Goal: Task Accomplishment & Management: Manage account settings

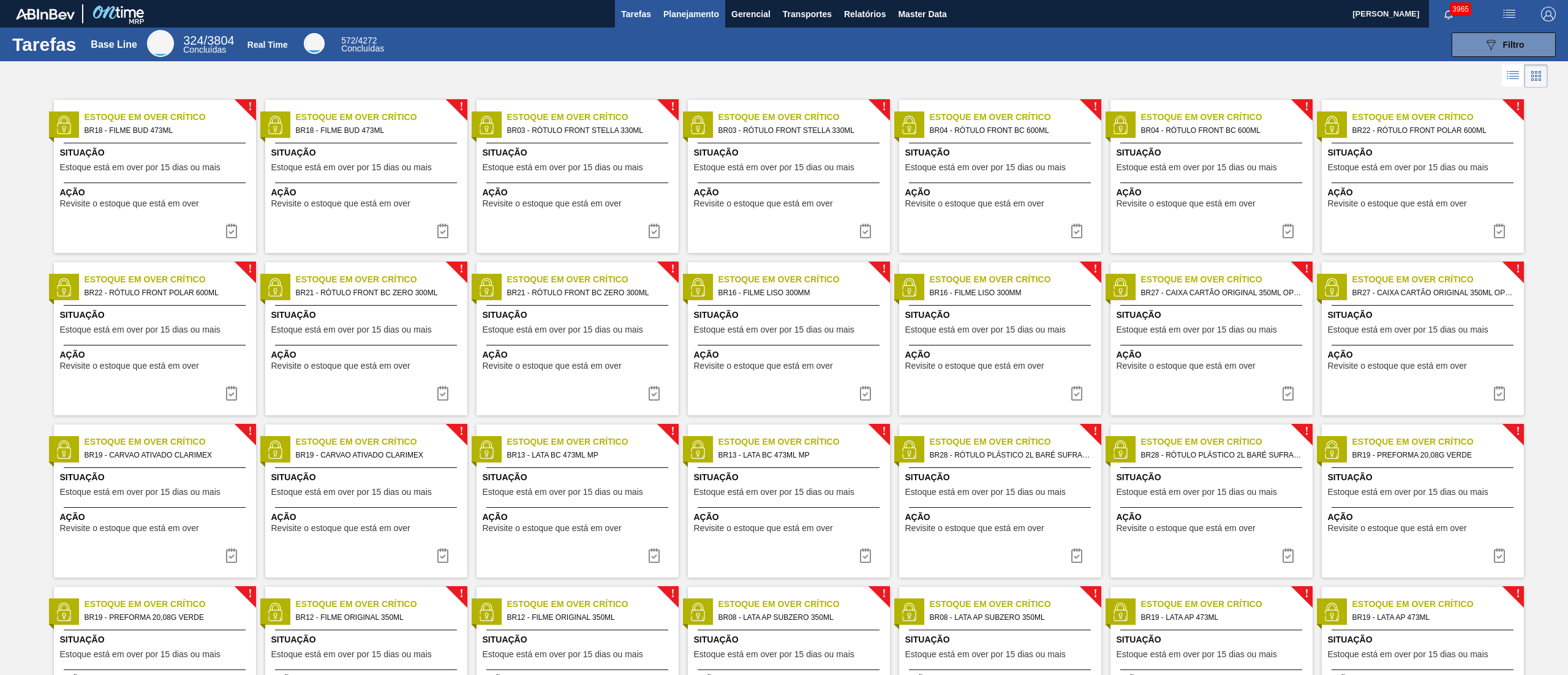
click at [686, 22] on button "Planejamento" at bounding box center [691, 13] width 68 height 28
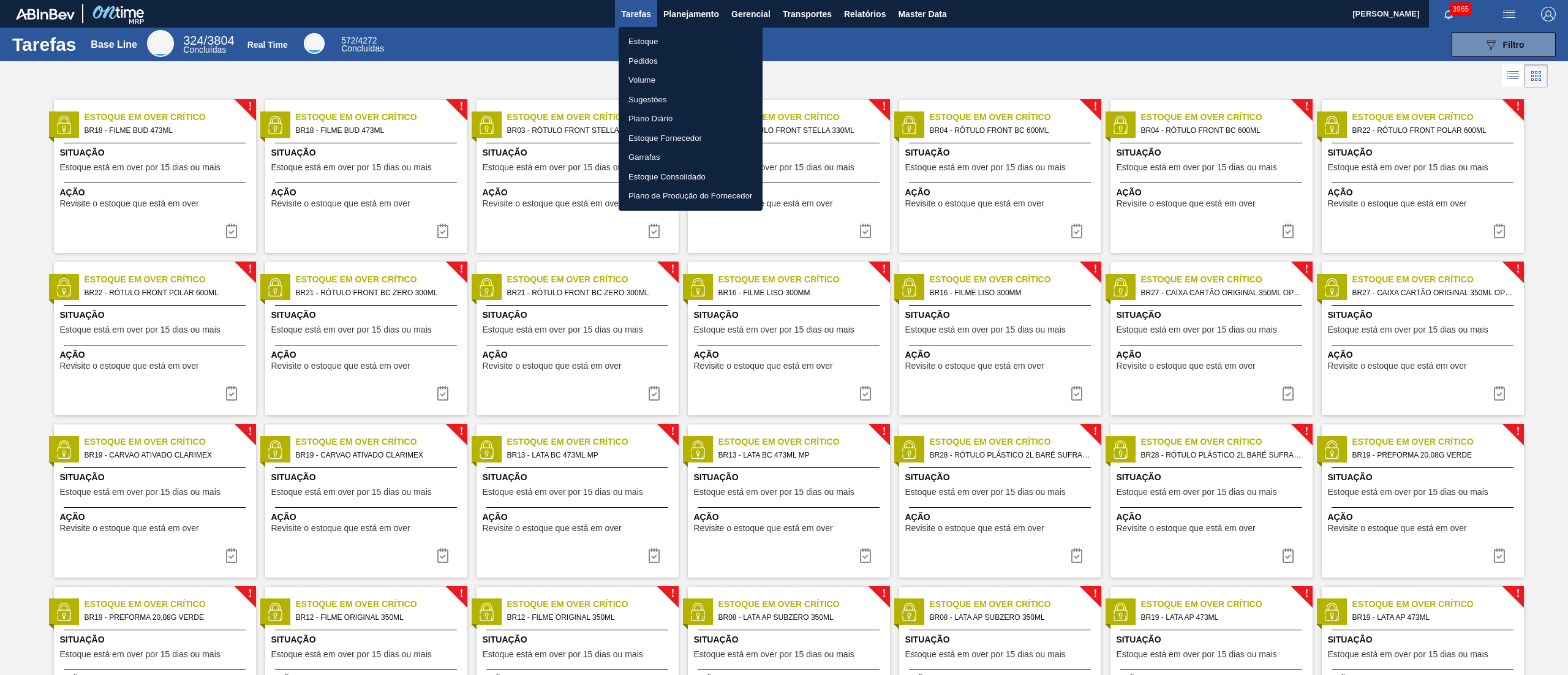
drag, startPoint x: 647, startPoint y: 43, endPoint x: 640, endPoint y: 39, distance: 8.1
click at [645, 43] on li "Estoque" at bounding box center [691, 42] width 144 height 19
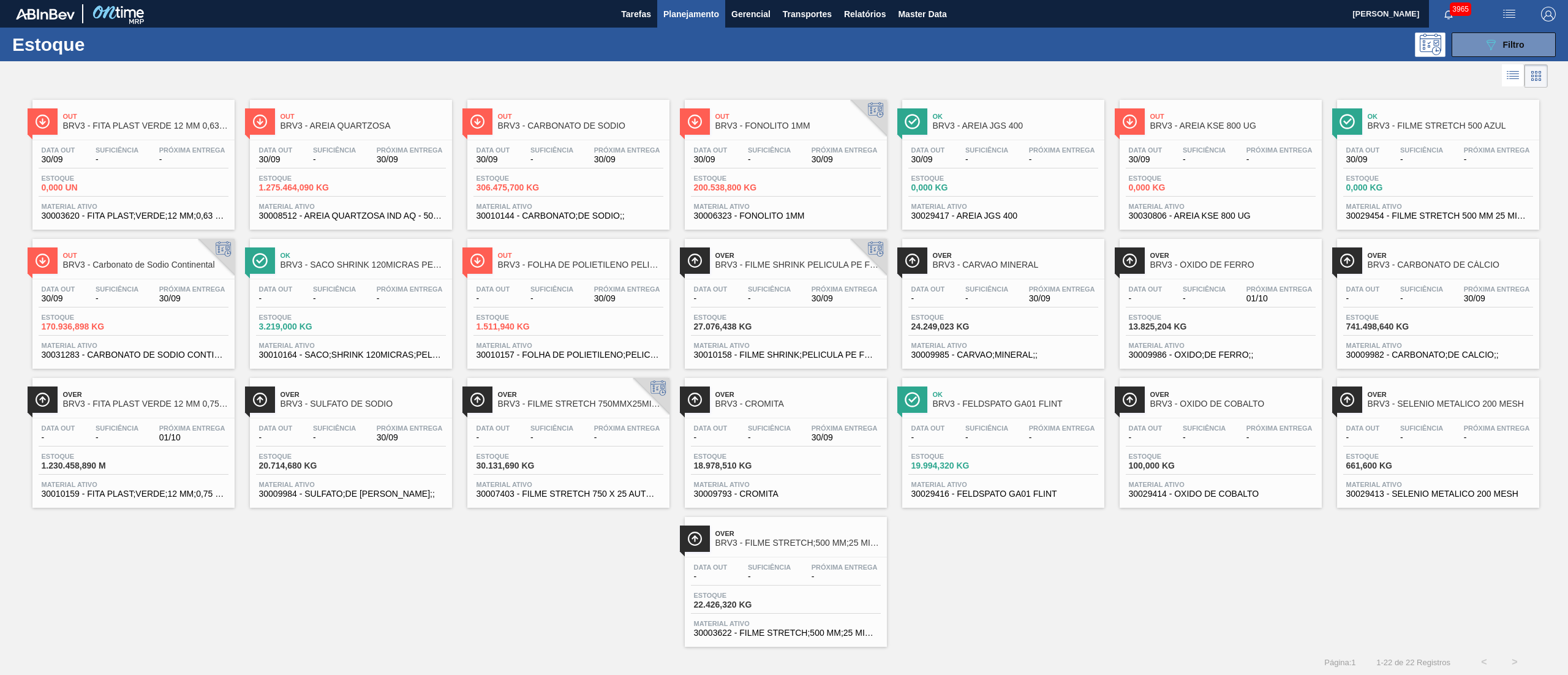
click at [316, 426] on span "Suficiência" at bounding box center [334, 428] width 43 height 7
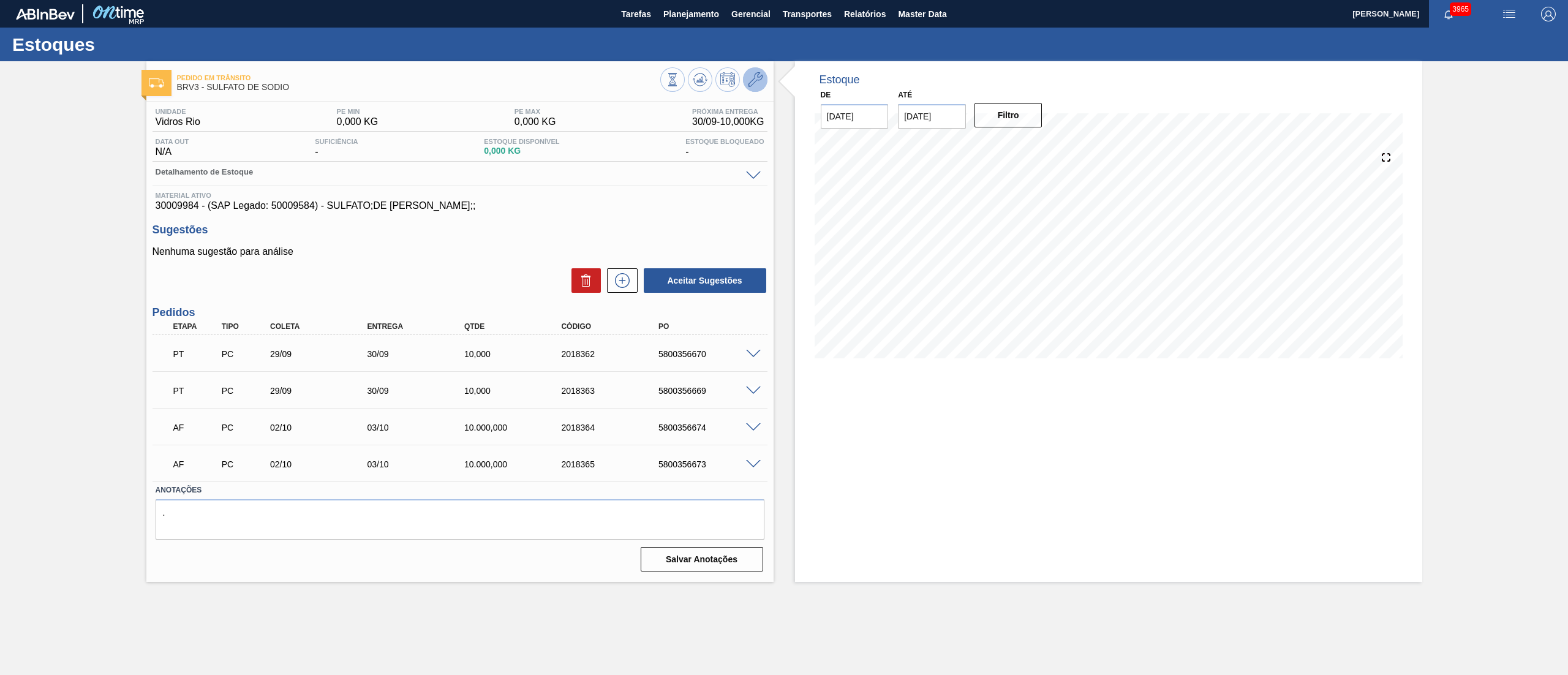
click at [750, 83] on icon at bounding box center [755, 80] width 15 height 15
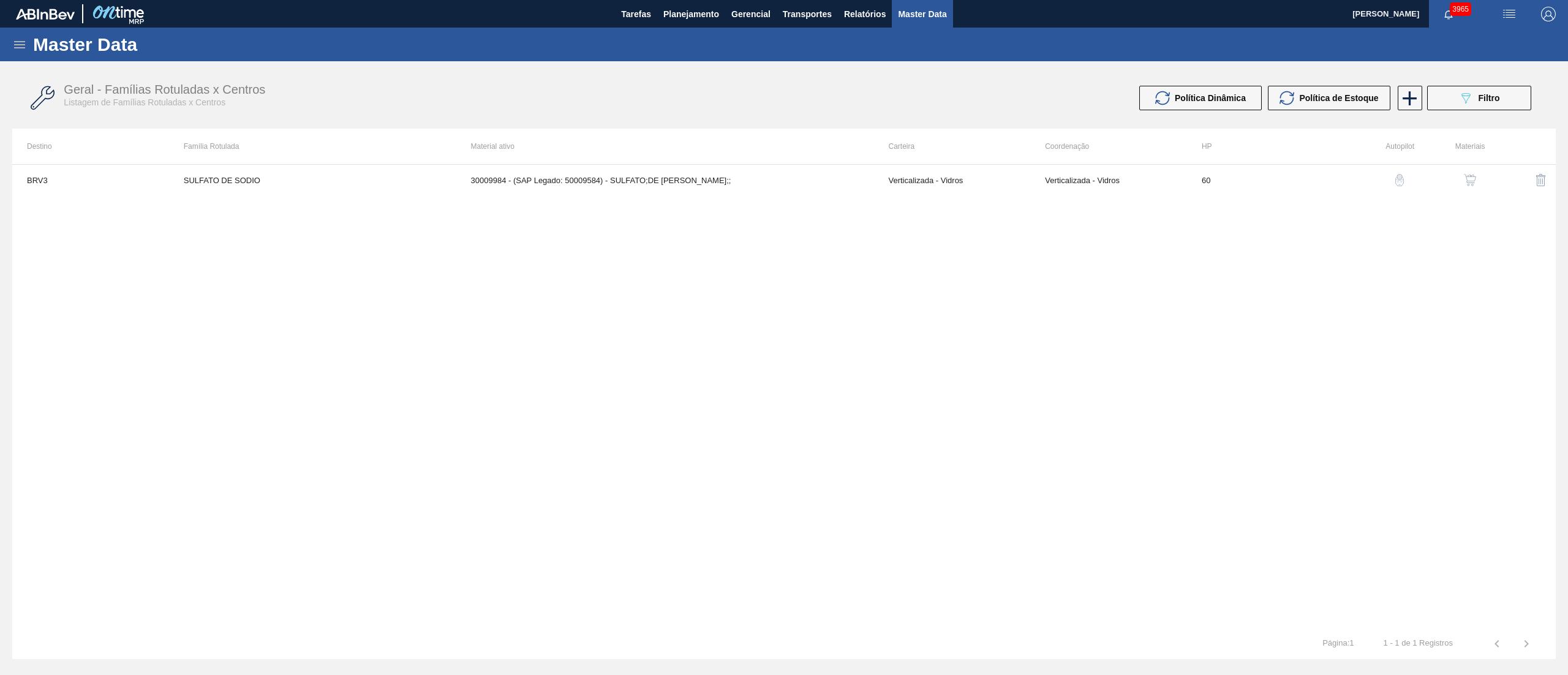
click at [1461, 184] on button "button" at bounding box center [1470, 180] width 29 height 29
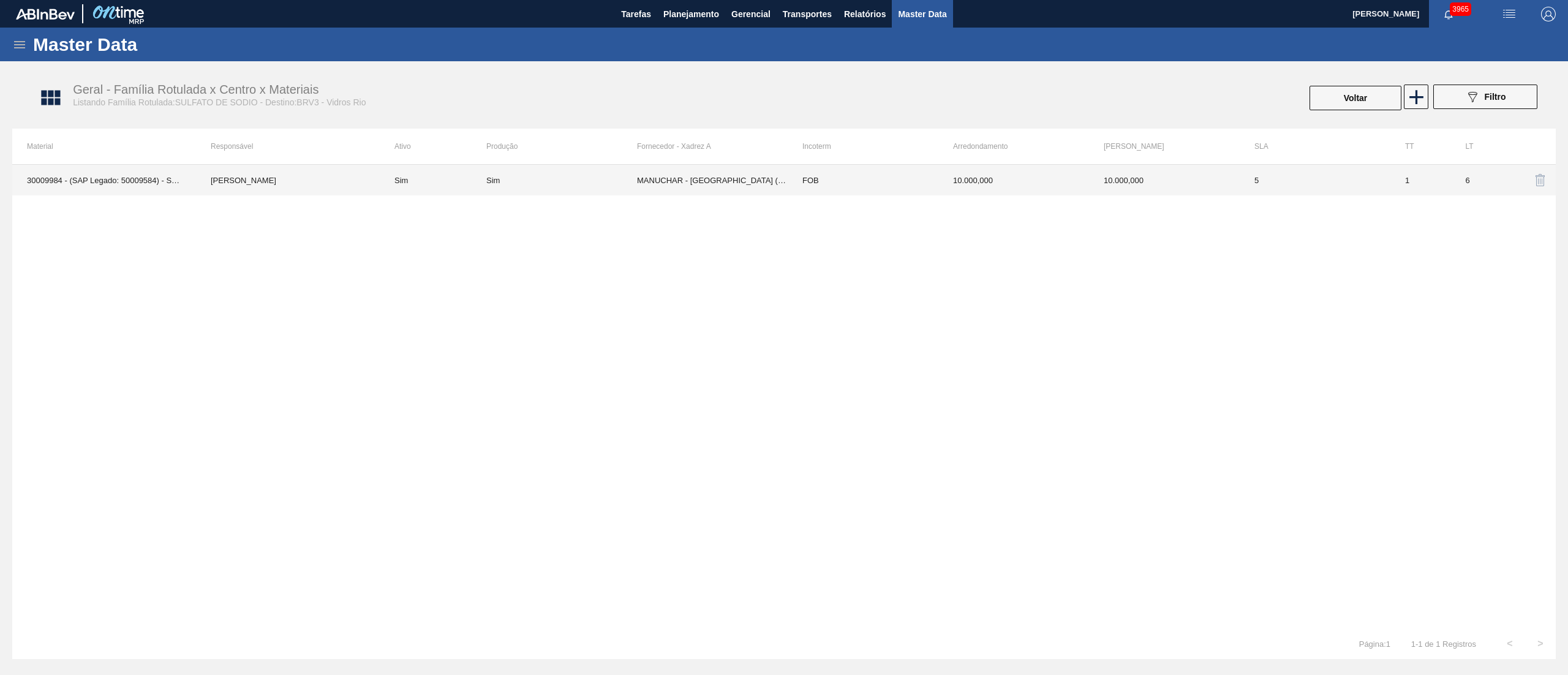
click at [656, 188] on td "MANUCHAR - CUBATÃO (SP)" at bounding box center [712, 180] width 150 height 31
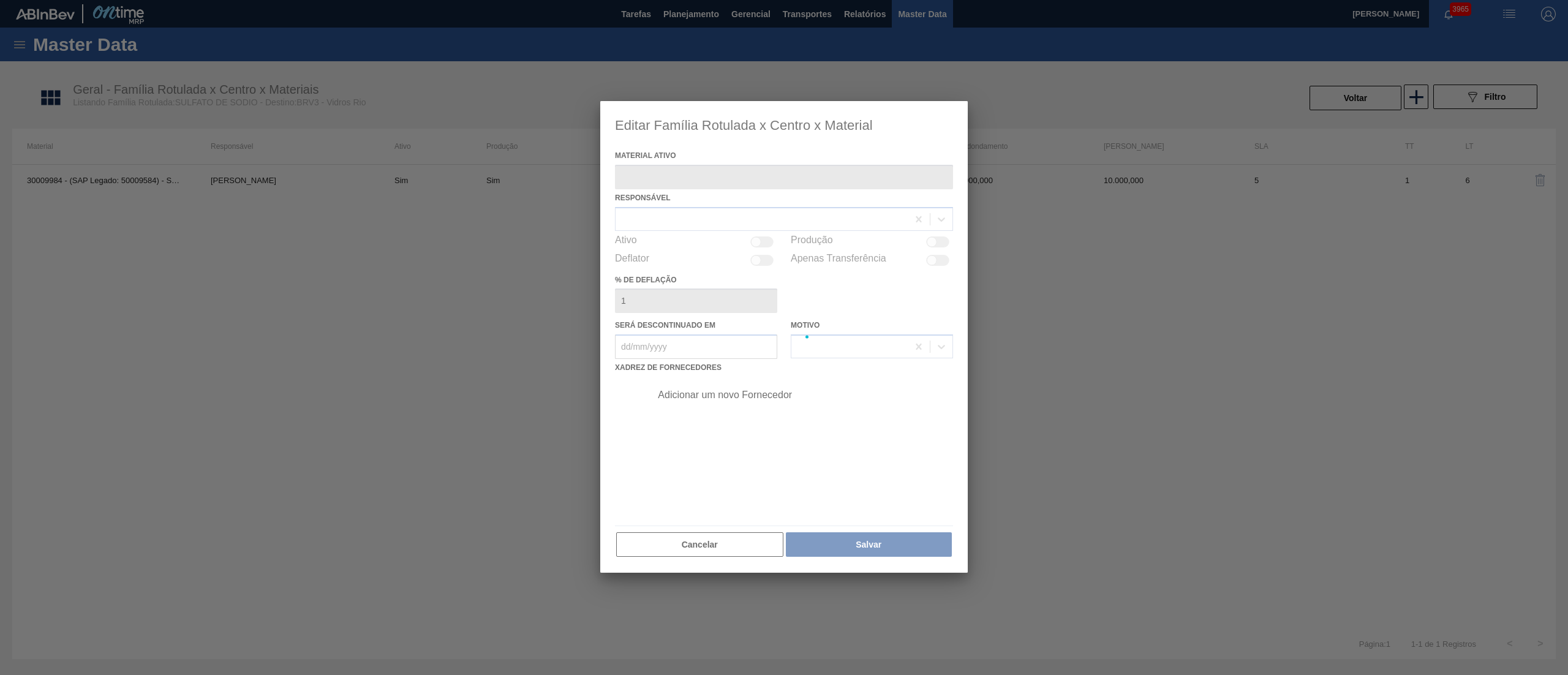
type ativo "30009984 - (SAP Legado: 50009584) - SULFATO;DE SODIO ANIDRO;;"
checkbox input "true"
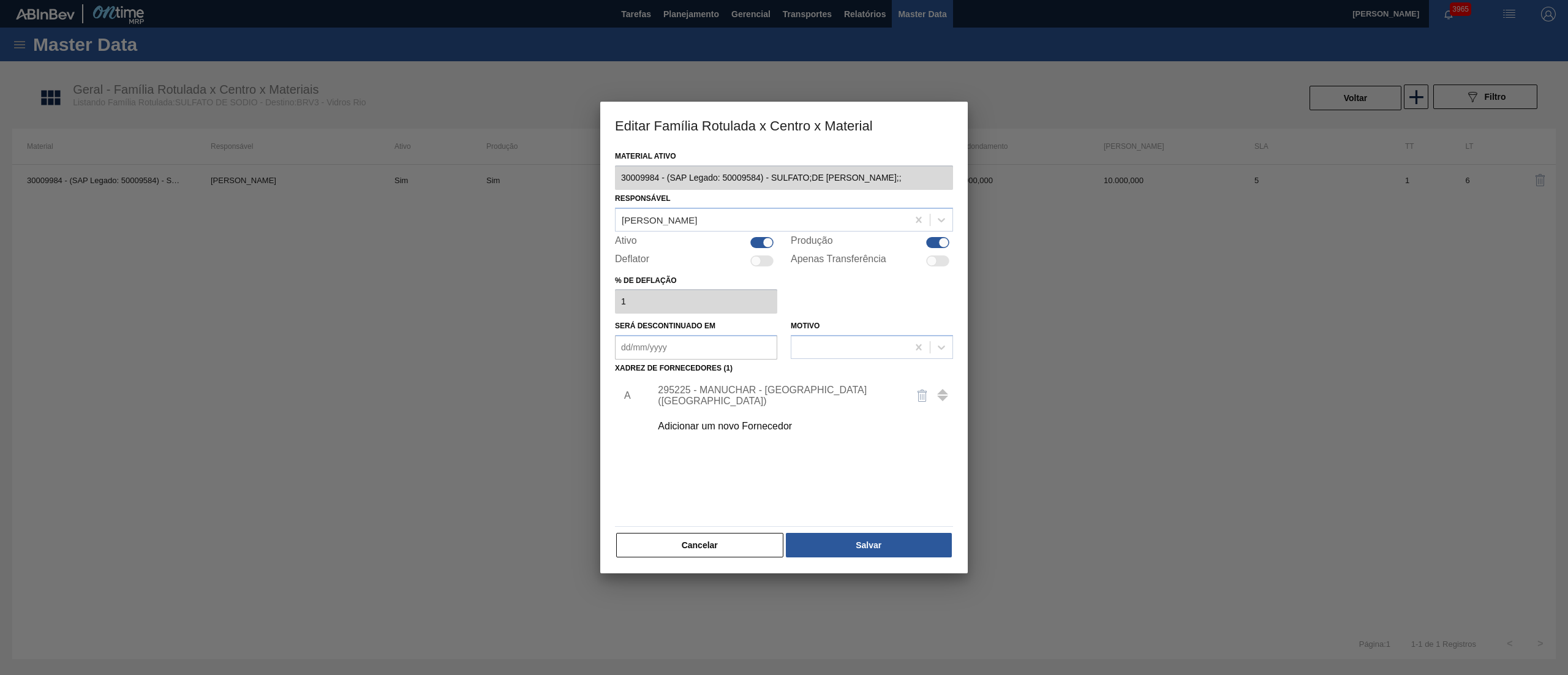
click at [657, 419] on div "Adicionar um novo Fornecedor" at bounding box center [798, 426] width 309 height 31
click at [745, 428] on div "Adicionar um novo Fornecedor" at bounding box center [778, 426] width 240 height 11
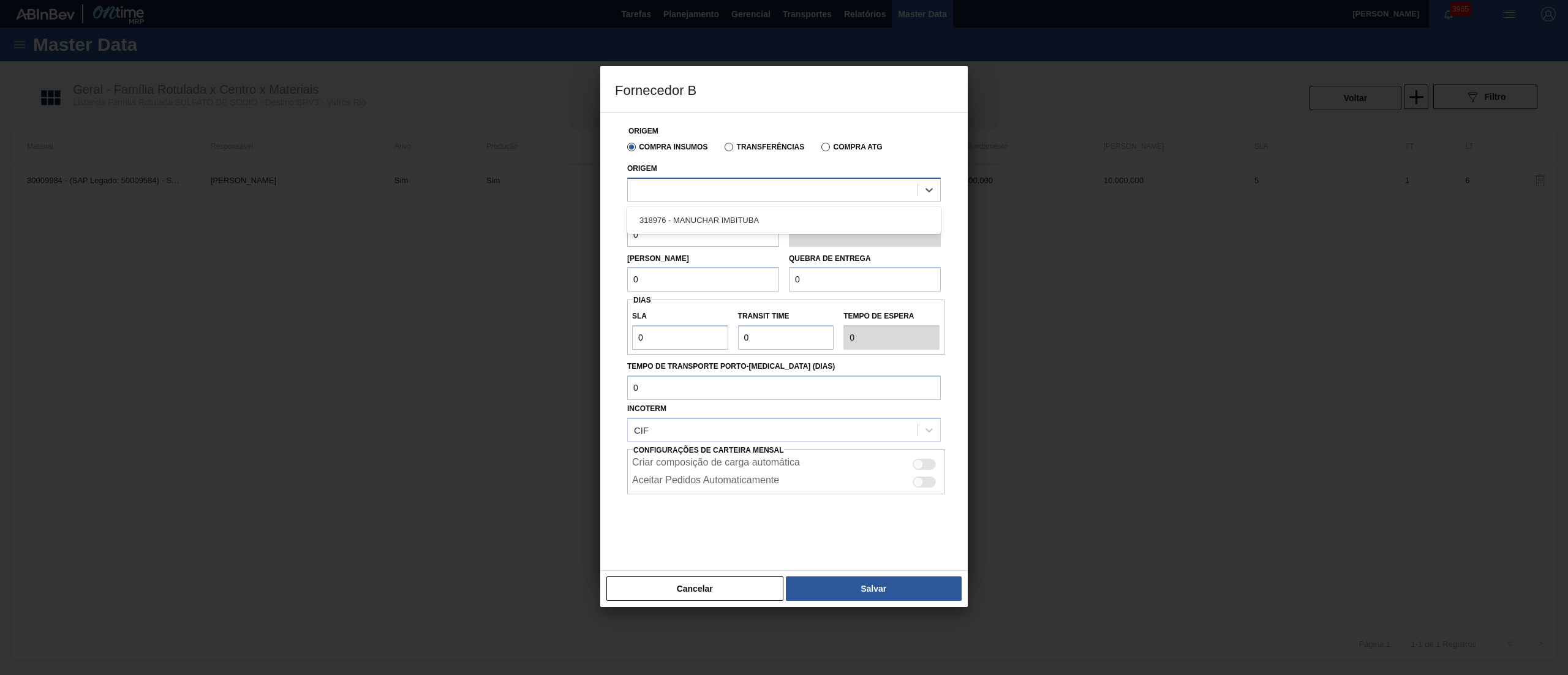
click at [716, 197] on div at bounding box center [772, 190] width 290 height 18
click at [714, 226] on div "318976 - MANUCHAR IMBITUBA" at bounding box center [784, 220] width 314 height 22
drag, startPoint x: 655, startPoint y: 240, endPoint x: 629, endPoint y: 240, distance: 26.0
click at [629, 240] on input "0" at bounding box center [703, 235] width 152 height 25
drag, startPoint x: 696, startPoint y: 602, endPoint x: 692, endPoint y: 595, distance: 8.1
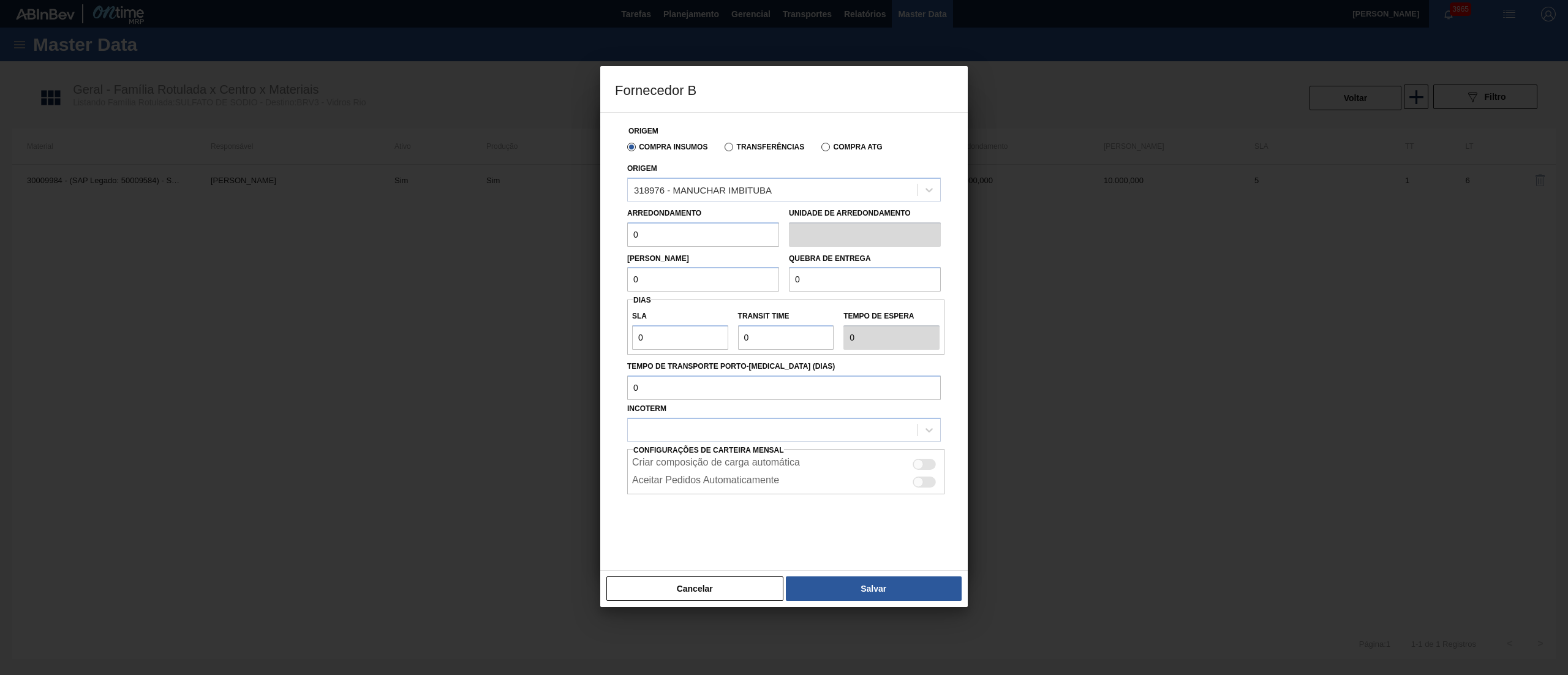
click at [695, 600] on button "Cancelar" at bounding box center [695, 589] width 177 height 25
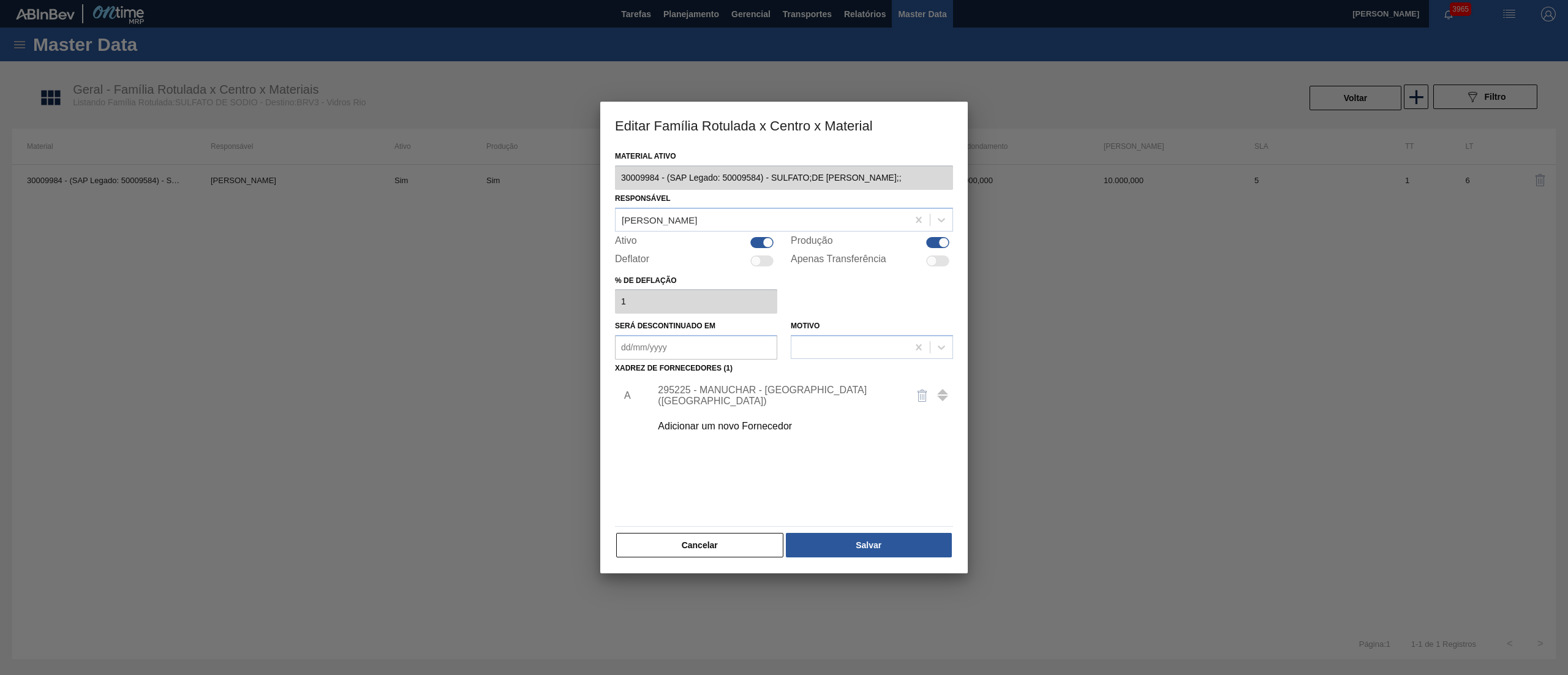
click at [688, 399] on div "295225 - MANUCHAR - CUBATÃO (SP)" at bounding box center [778, 396] width 240 height 22
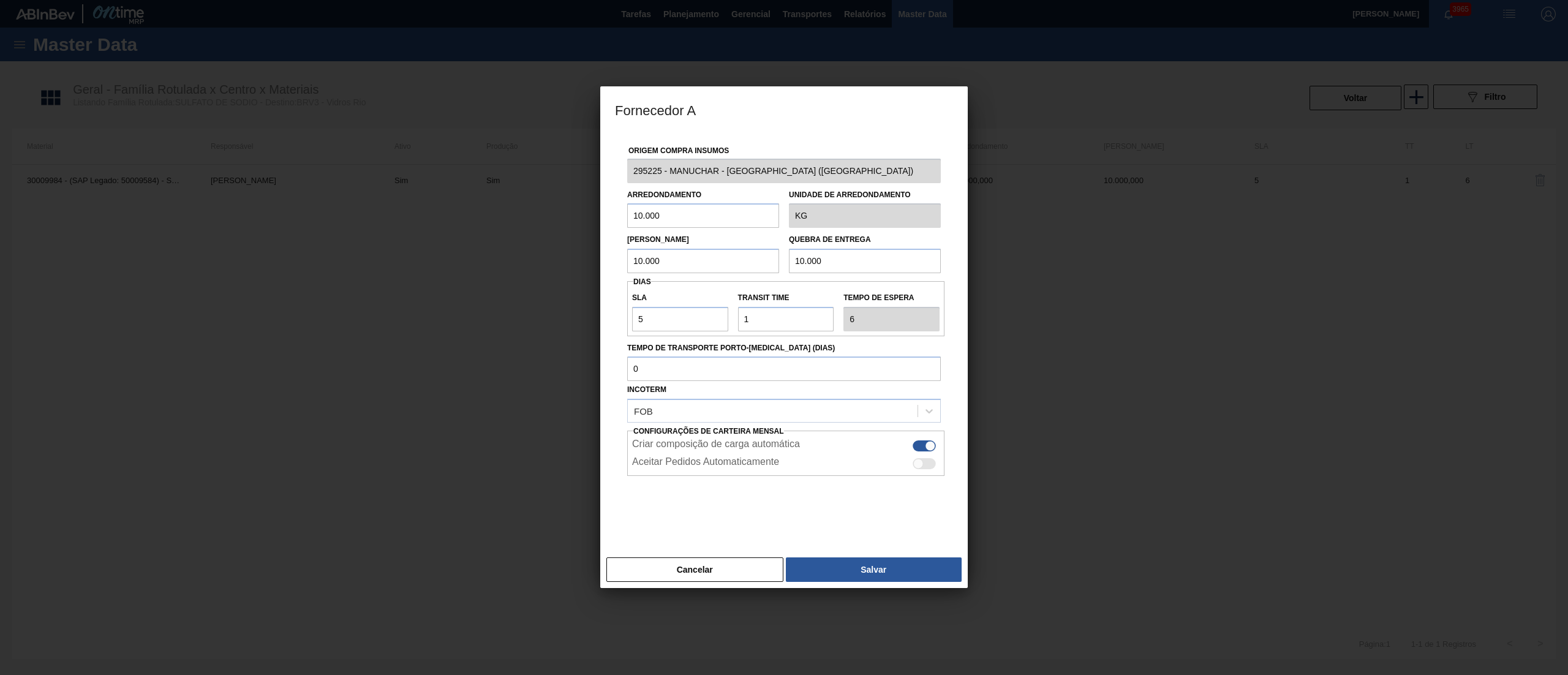
click at [688, 551] on div "Origem Compra Insumos 295225 - MANUCHAR - CUBATÃO (SP) Arredondamento 10.000 Un…" at bounding box center [784, 343] width 367 height 420
click at [699, 562] on button "Cancelar" at bounding box center [695, 569] width 177 height 25
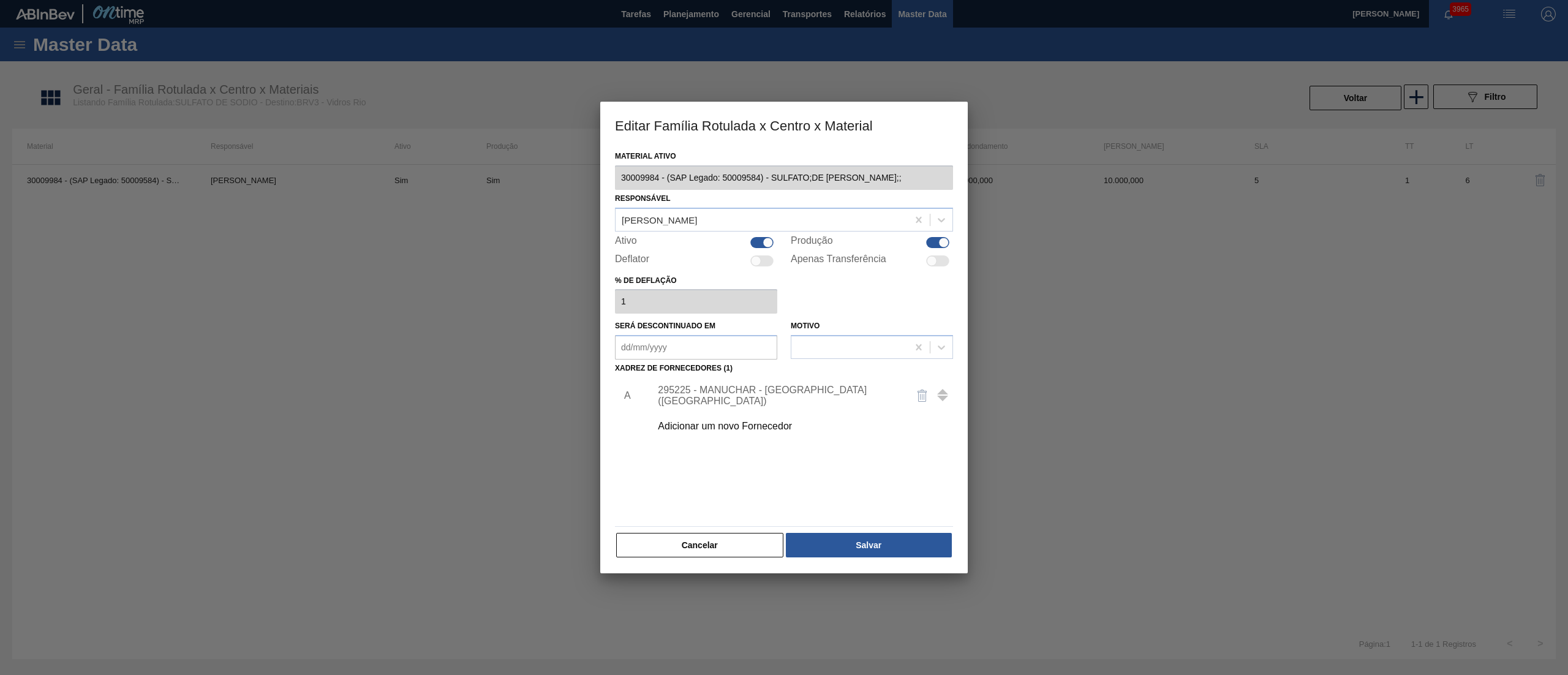
click at [720, 433] on div "Adicionar um novo Fornecedor" at bounding box center [798, 426] width 309 height 31
click at [679, 423] on div "Adicionar um novo Fornecedor" at bounding box center [778, 426] width 240 height 11
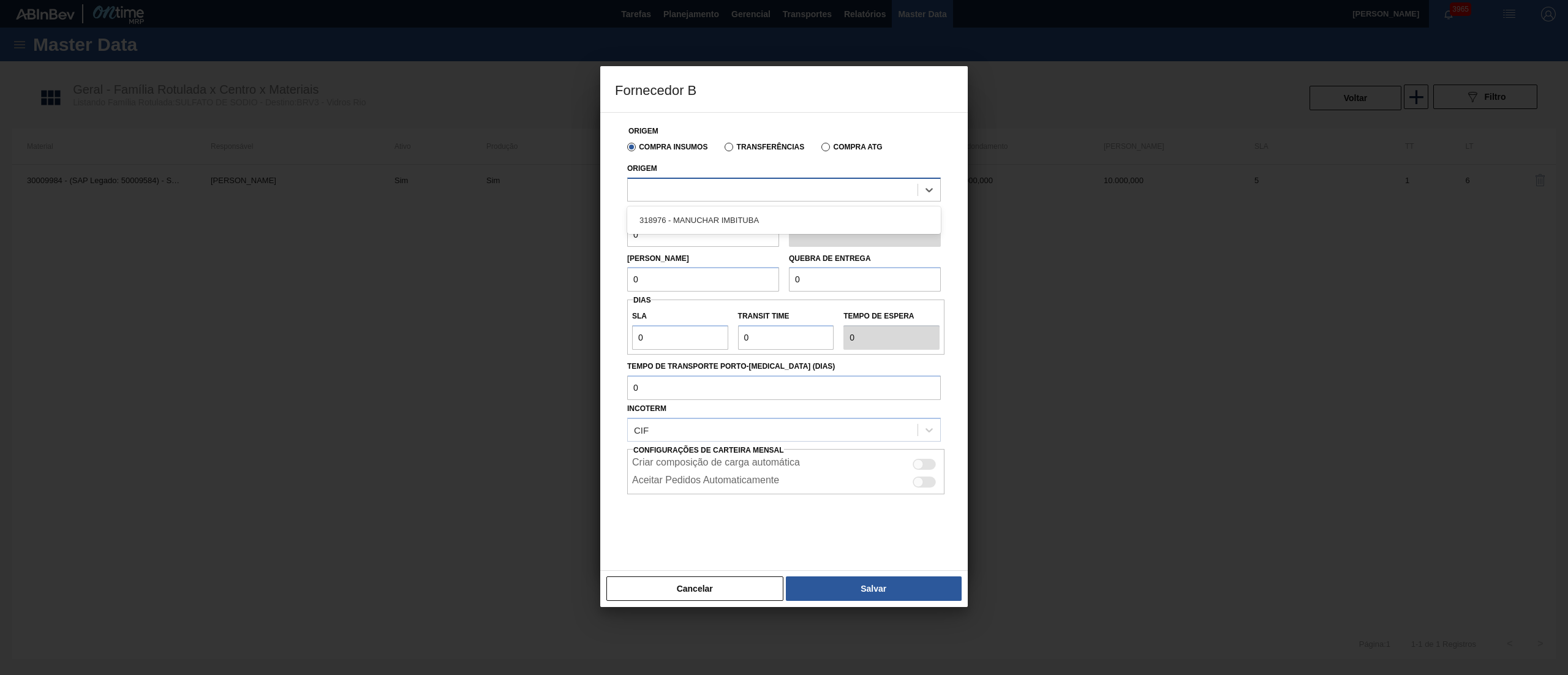
click at [658, 200] on div at bounding box center [784, 190] width 314 height 24
drag, startPoint x: 657, startPoint y: 232, endPoint x: 652, endPoint y: 217, distance: 15.8
click at [652, 217] on div "318976 - MANUCHAR IMBITUBA" at bounding box center [784, 220] width 314 height 22
drag, startPoint x: 647, startPoint y: 232, endPoint x: 618, endPoint y: 232, distance: 29.0
click at [618, 232] on div "Origem Compra Insumos Transferências Compra ATG Origem 318976 - MANUCHAR IMBITU…" at bounding box center [784, 334] width 338 height 443
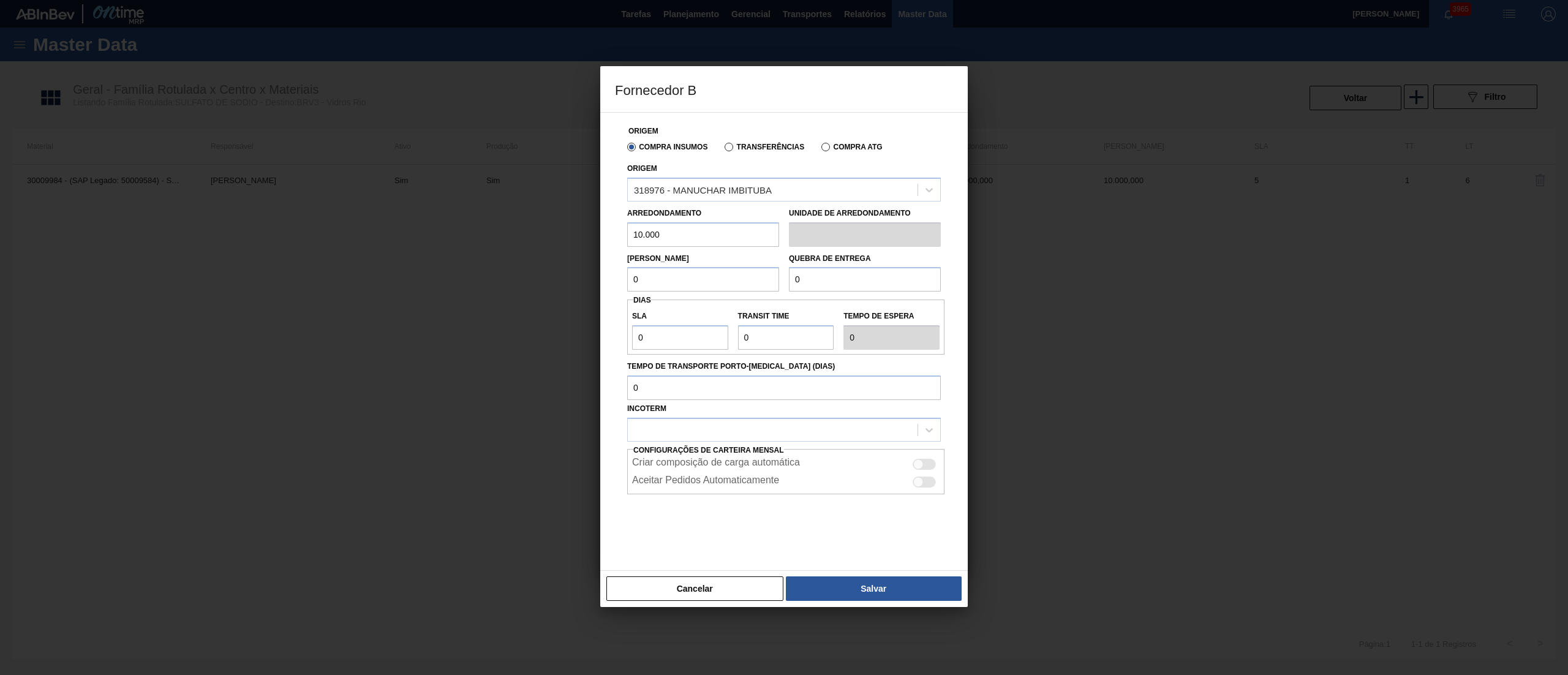
type input "10.000"
type input "2"
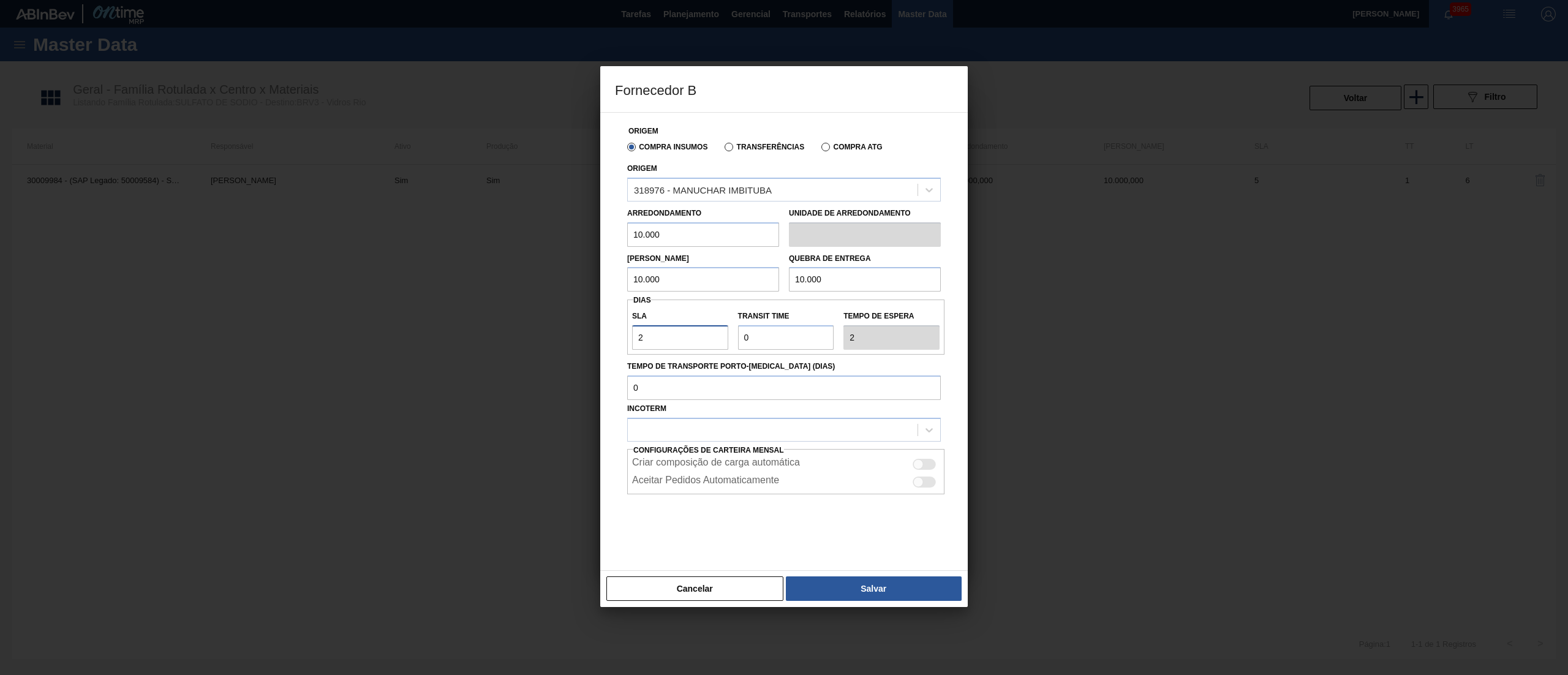
type input "2"
type input "1"
type input "3"
type input "1"
click at [799, 437] on div at bounding box center [772, 430] width 290 height 18
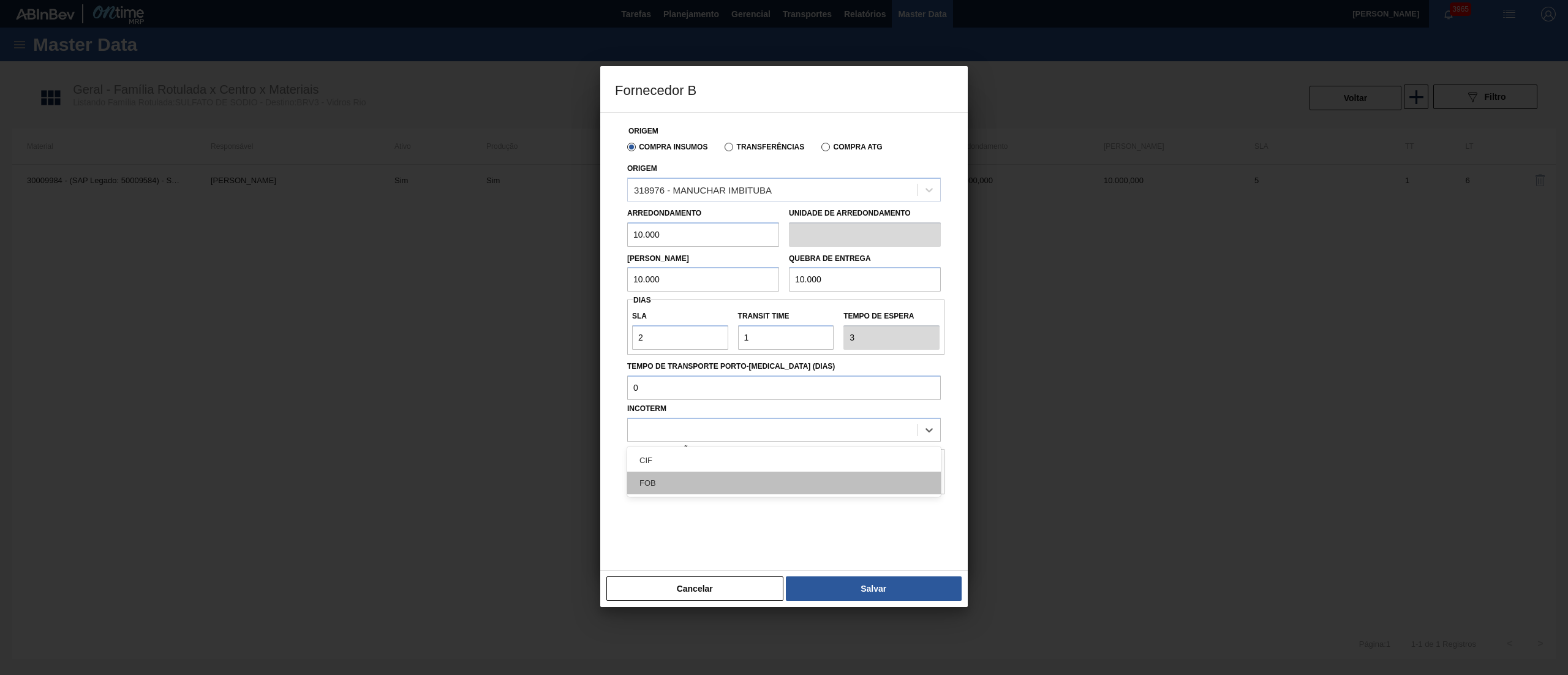
click at [673, 479] on div "FOB" at bounding box center [784, 483] width 314 height 22
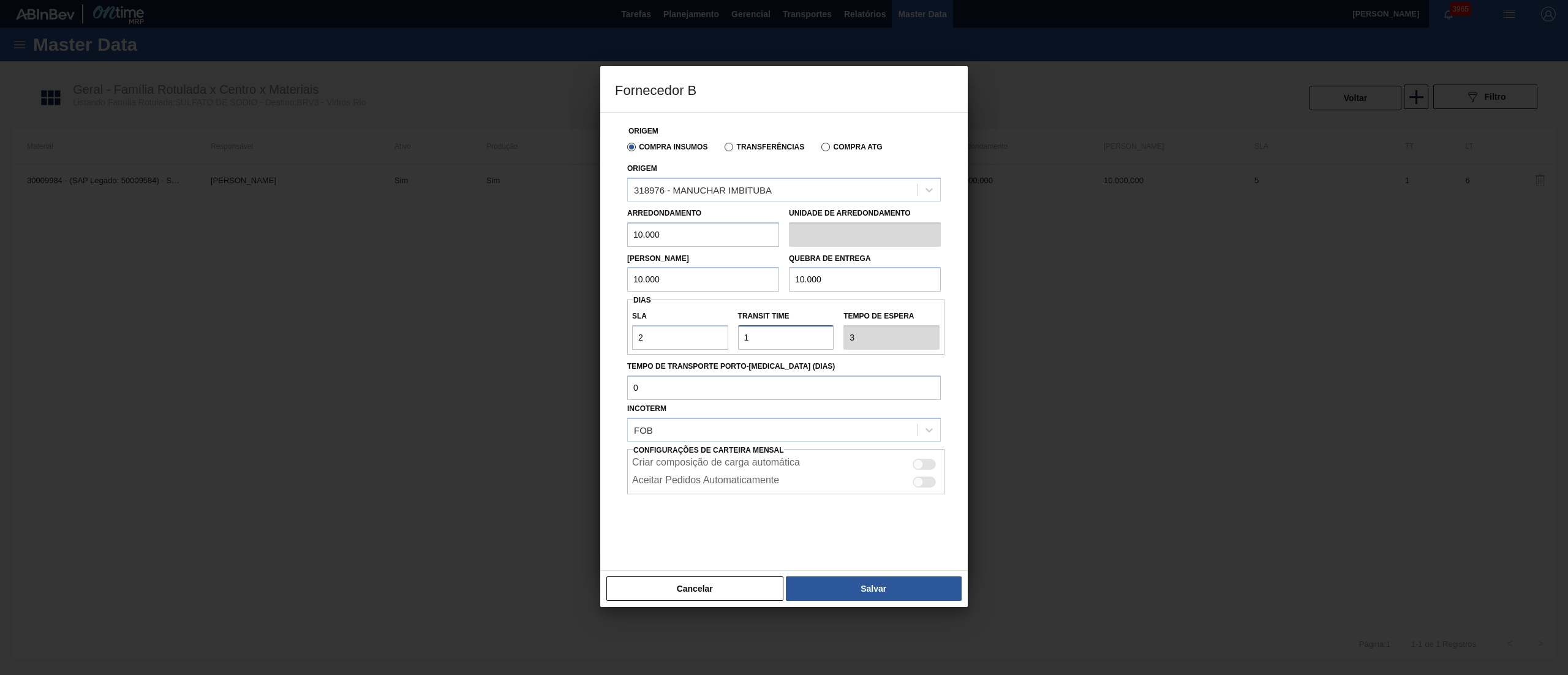
drag, startPoint x: 778, startPoint y: 332, endPoint x: 691, endPoint y: 340, distance: 87.4
click at [691, 340] on div "SLA 2 Transit Time Tempo de espera 3" at bounding box center [786, 327] width 317 height 45
click at [885, 585] on button "Salvar" at bounding box center [874, 589] width 176 height 25
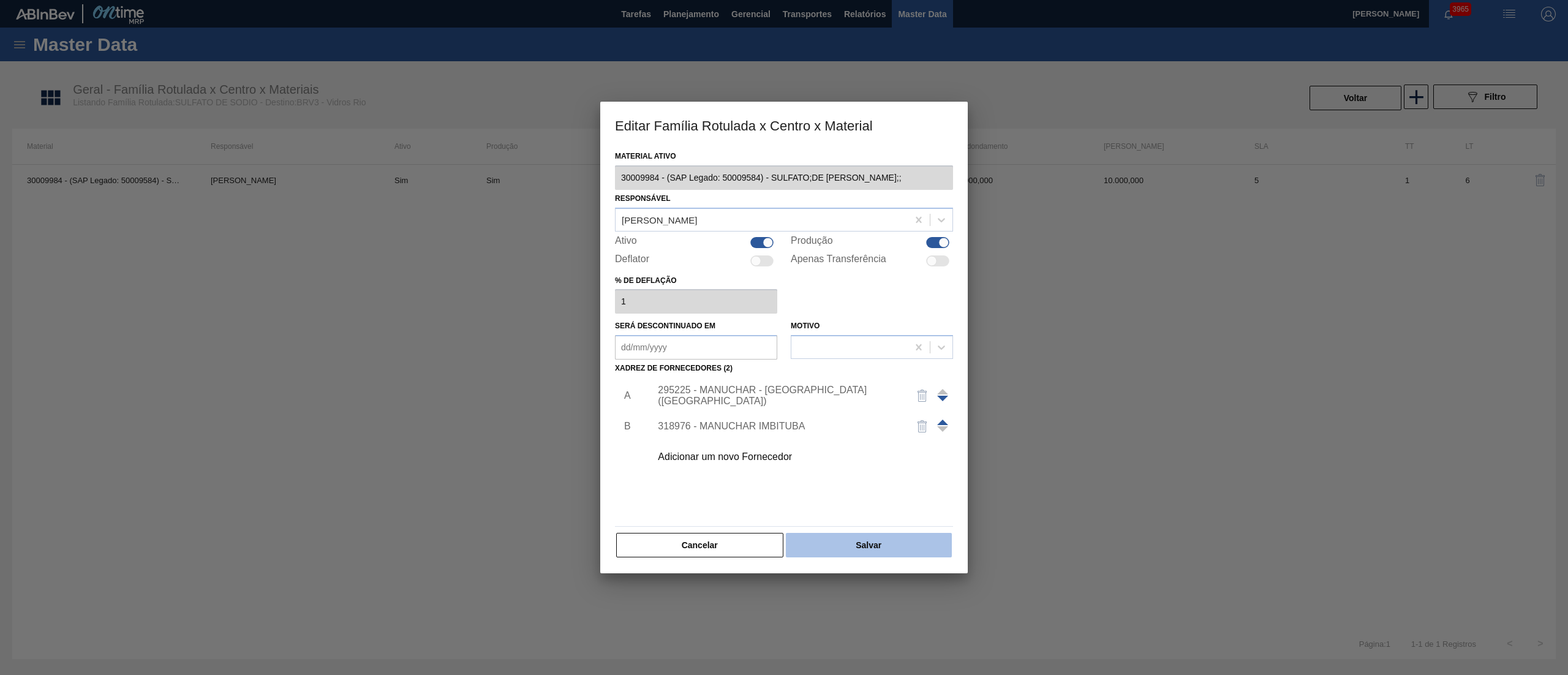
click at [895, 539] on button "Salvar" at bounding box center [869, 545] width 166 height 25
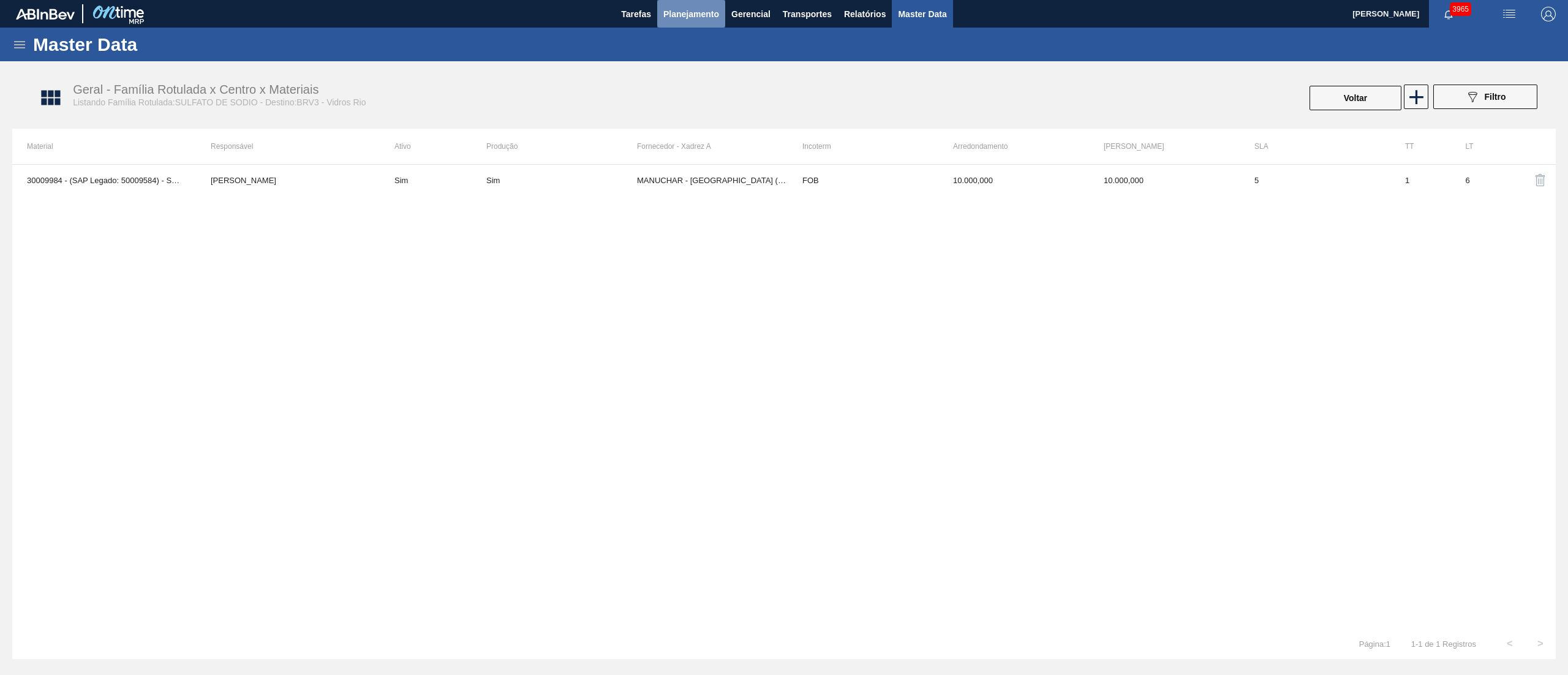
click at [682, 19] on span "Planejamento" at bounding box center [691, 14] width 56 height 15
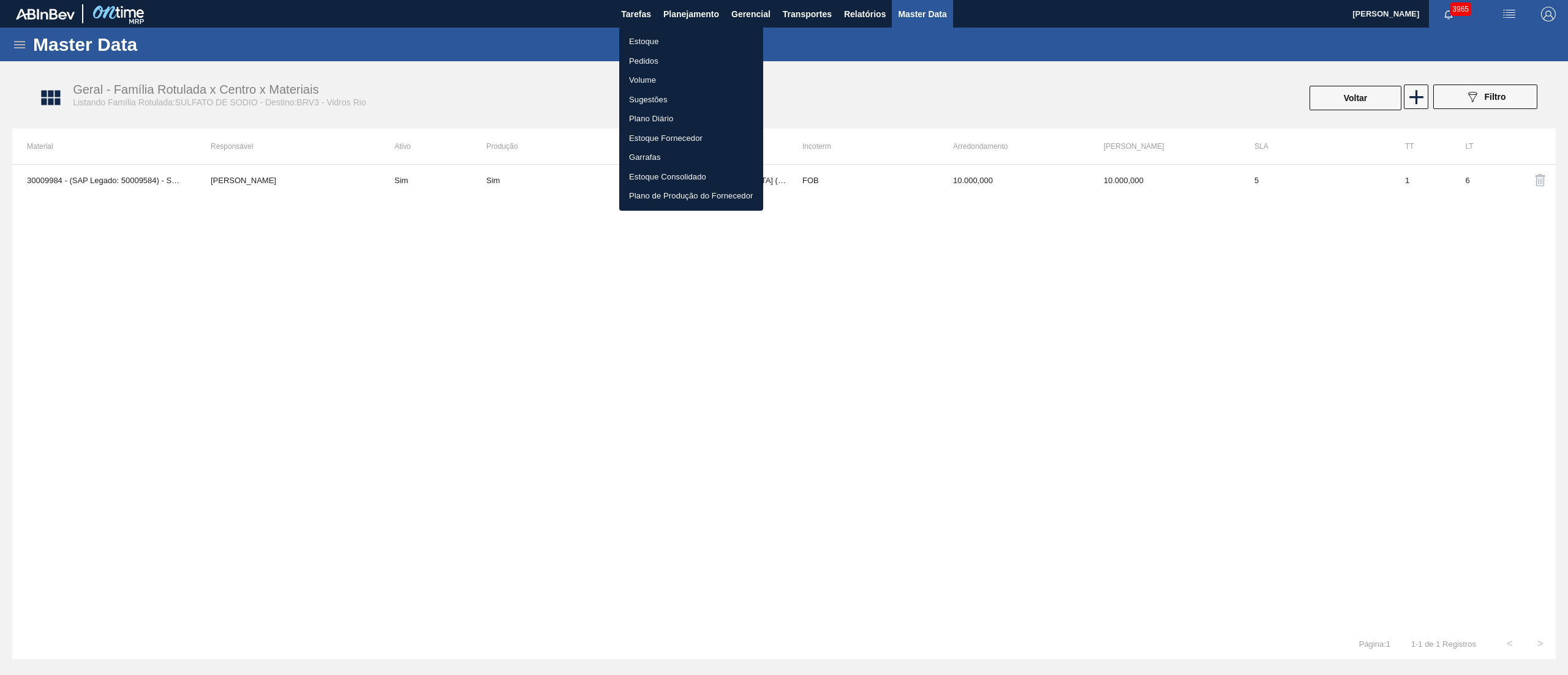
click at [646, 43] on li "Estoque" at bounding box center [691, 42] width 144 height 19
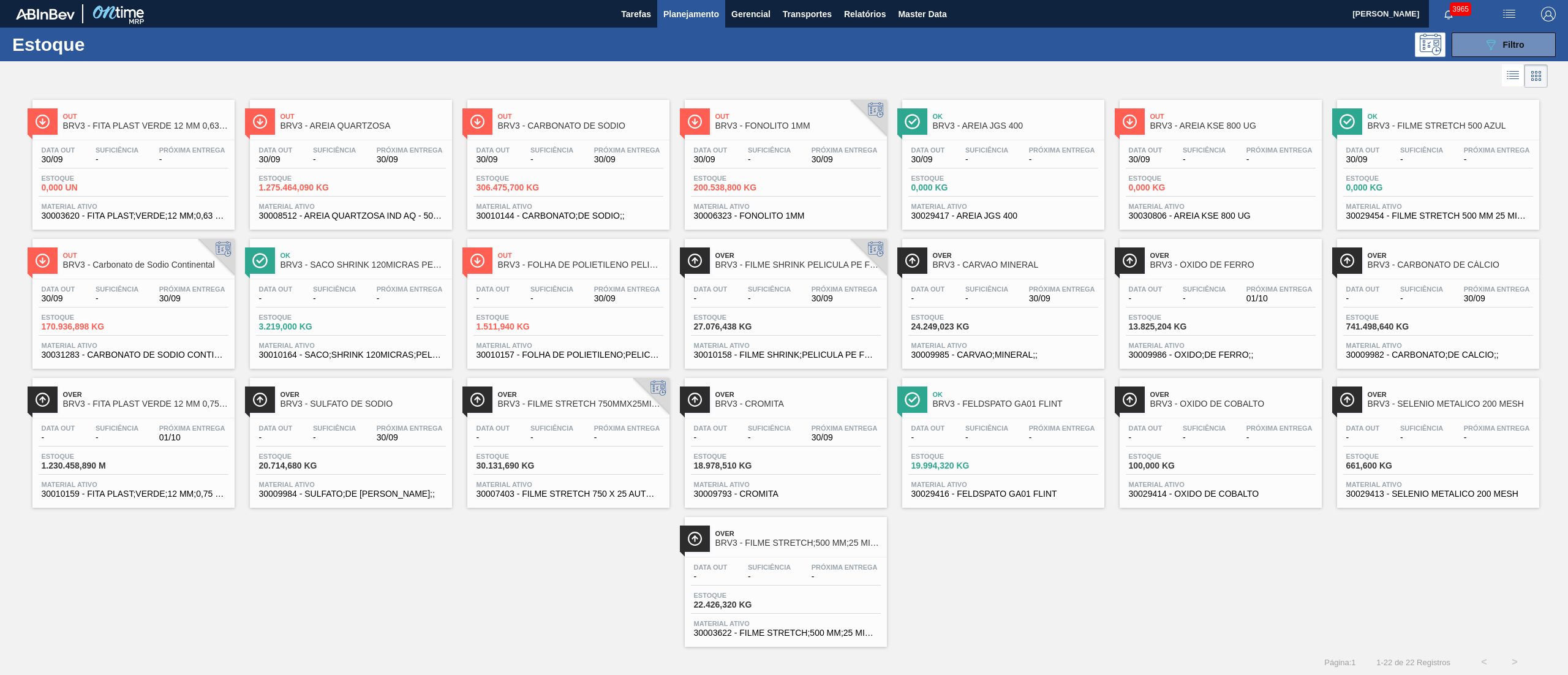
click at [273, 357] on span "30010164 - SACO;SHRINK 120MICRAS;PELICULA PE FOLHA" at bounding box center [351, 355] width 184 height 9
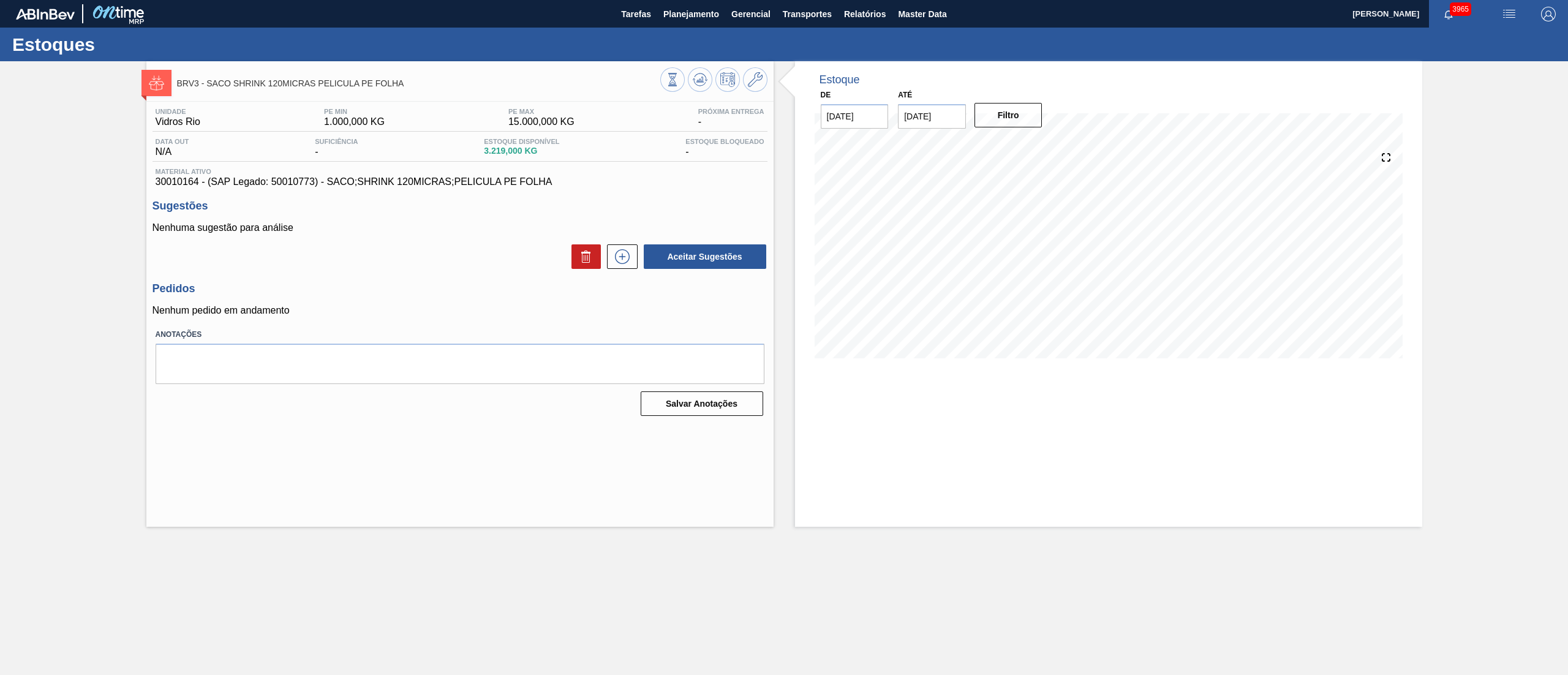
click at [282, 181] on span "30010164 - (SAP Legado: 50010773) - SACO;SHRINK 120MICRAS;PELICULA PE FOLHA" at bounding box center [460, 182] width 609 height 11
copy span "50010773"
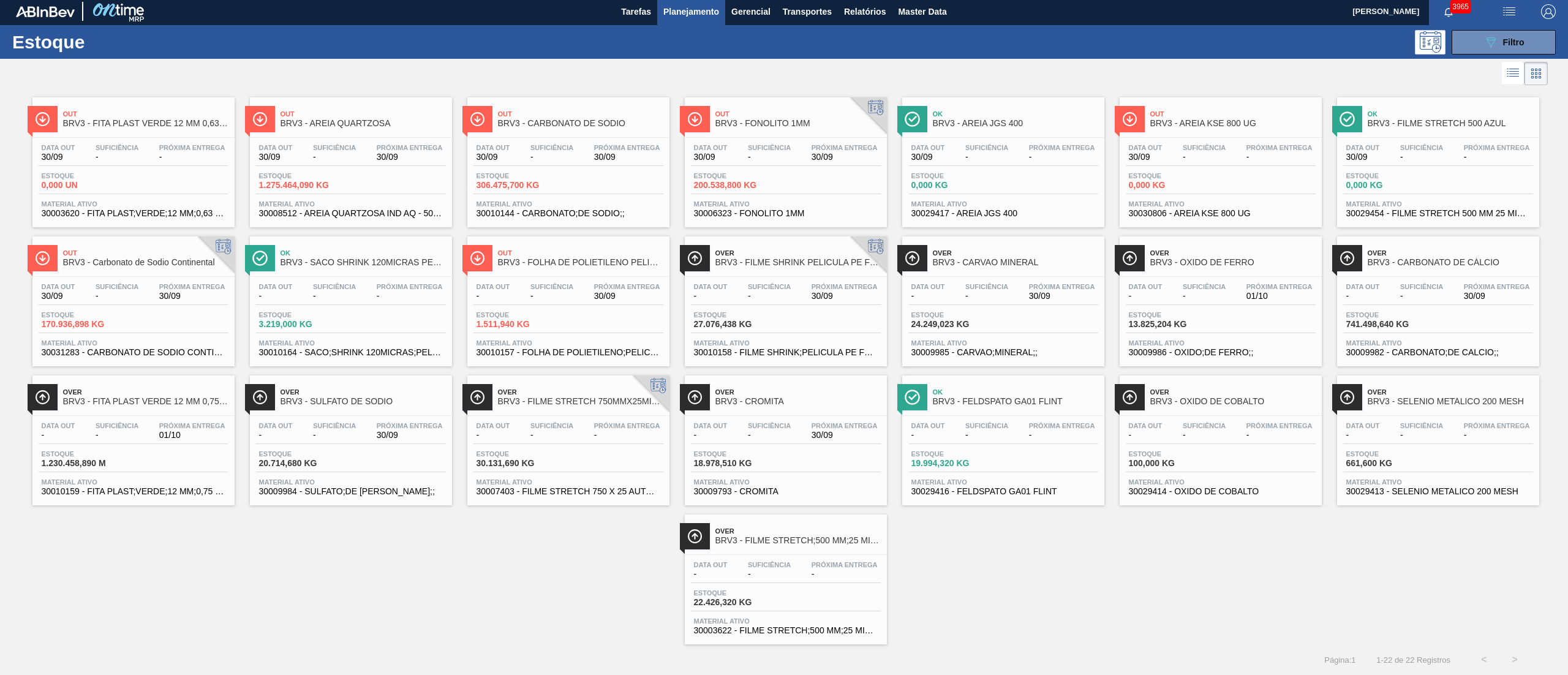
scroll to position [4, 0]
click at [826, 571] on span "-" at bounding box center [845, 574] width 66 height 9
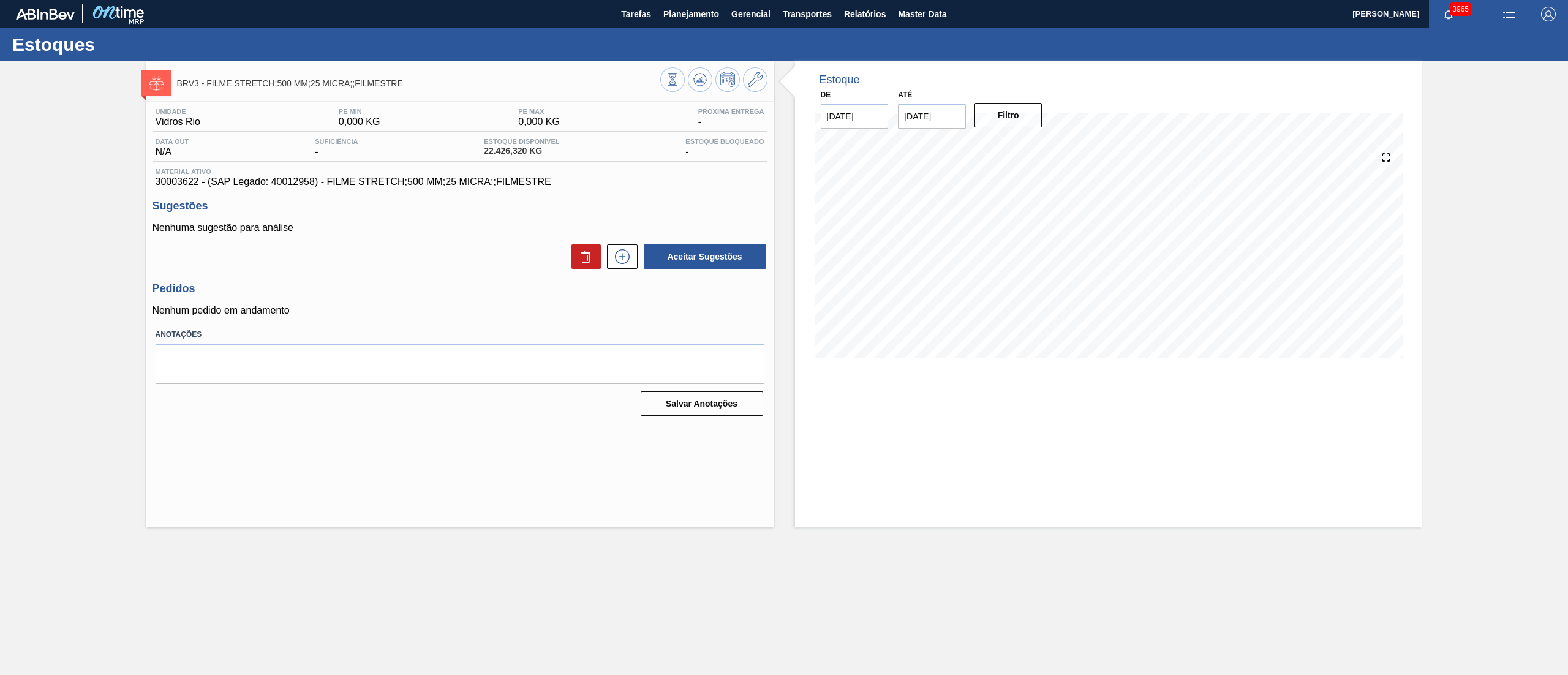
click at [298, 180] on span "30003622 - (SAP Legado: 40012958) - FILME STRETCH;500 MM;25 MICRA;;FILMESTRE" at bounding box center [460, 182] width 609 height 11
copy span "40012958"
click at [684, 19] on span "Planejamento" at bounding box center [691, 14] width 56 height 15
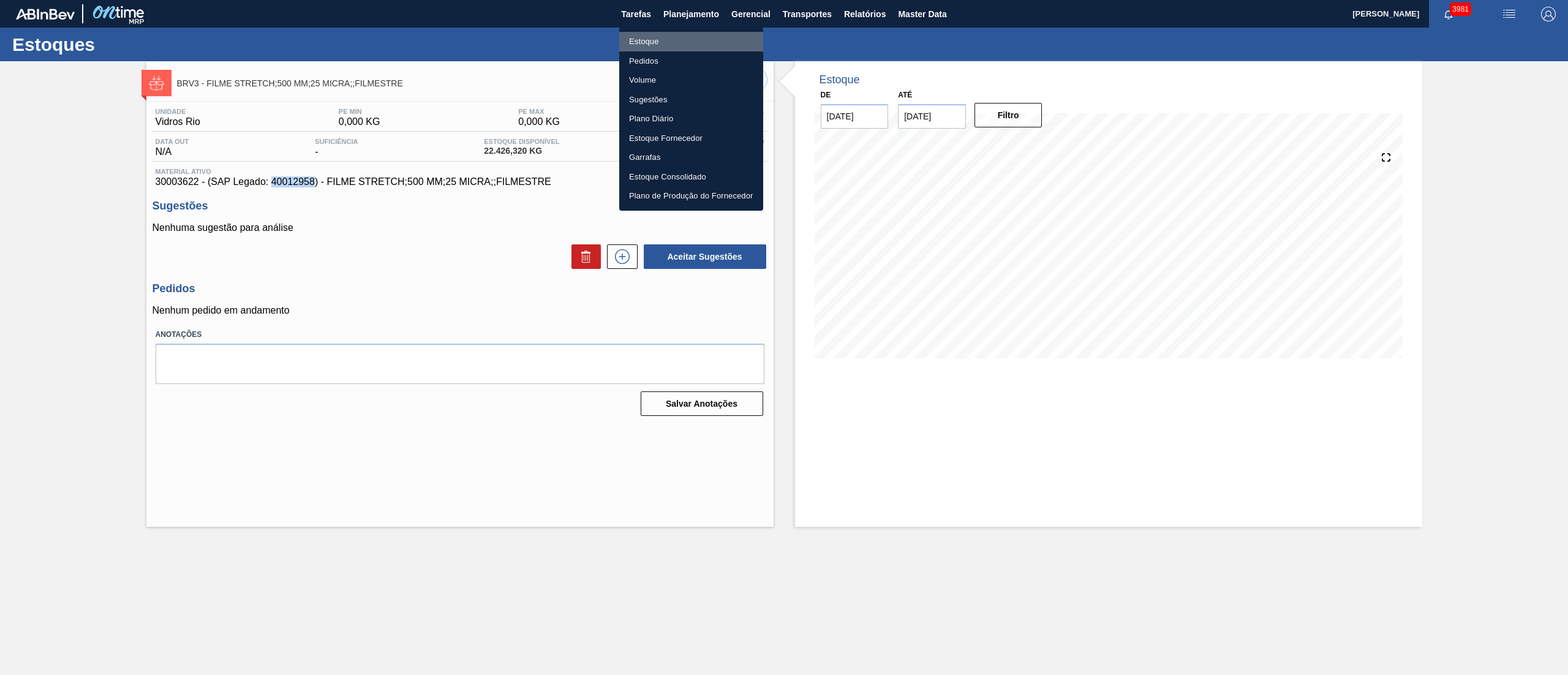
click at [655, 37] on li "Estoque" at bounding box center [691, 42] width 144 height 19
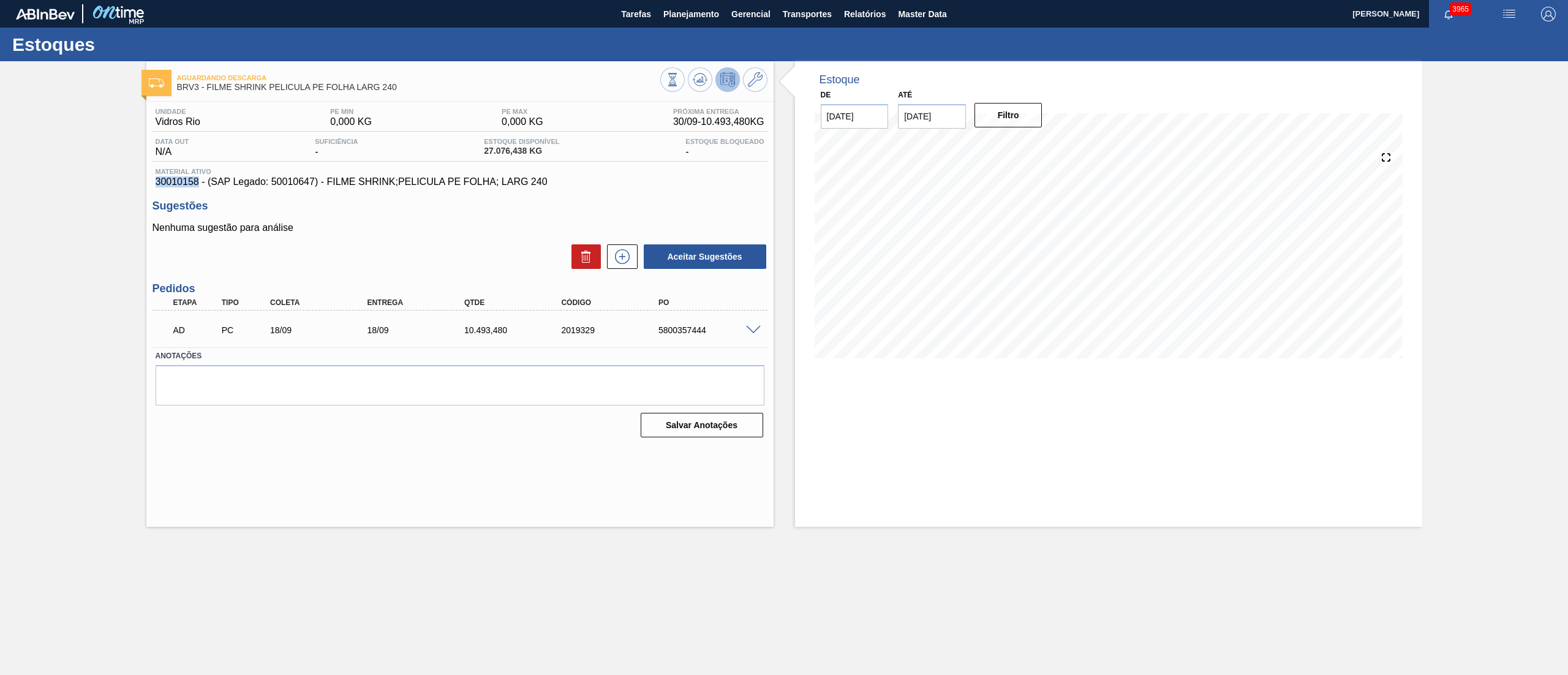
drag, startPoint x: 148, startPoint y: 188, endPoint x: 238, endPoint y: 200, distance: 90.8
click at [198, 188] on div "Unidade Vidros Rio PE MIN 0,000 KG PE MAX 0,000 KG Próxima Entrega 30/09 - 10.4…" at bounding box center [460, 272] width 627 height 340
copy span "30010158"
drag, startPoint x: 272, startPoint y: 186, endPoint x: 316, endPoint y: 183, distance: 44.1
click at [316, 183] on span "30010158 - (SAP Legado: 50010647) - FILME SHRINK;PELICULA PE FOLHA; LARG 240" at bounding box center [460, 182] width 609 height 11
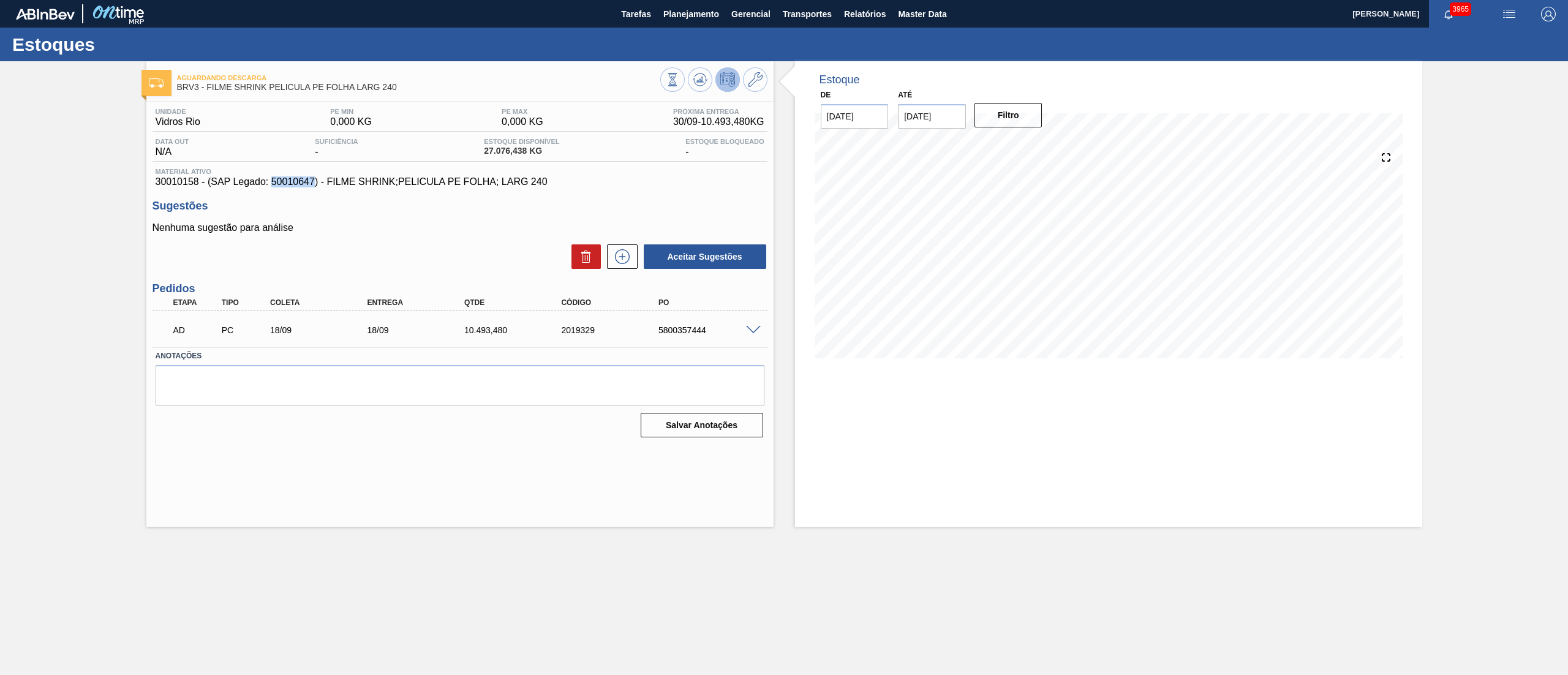
copy span "50010647"
click at [753, 333] on span at bounding box center [754, 331] width 15 height 9
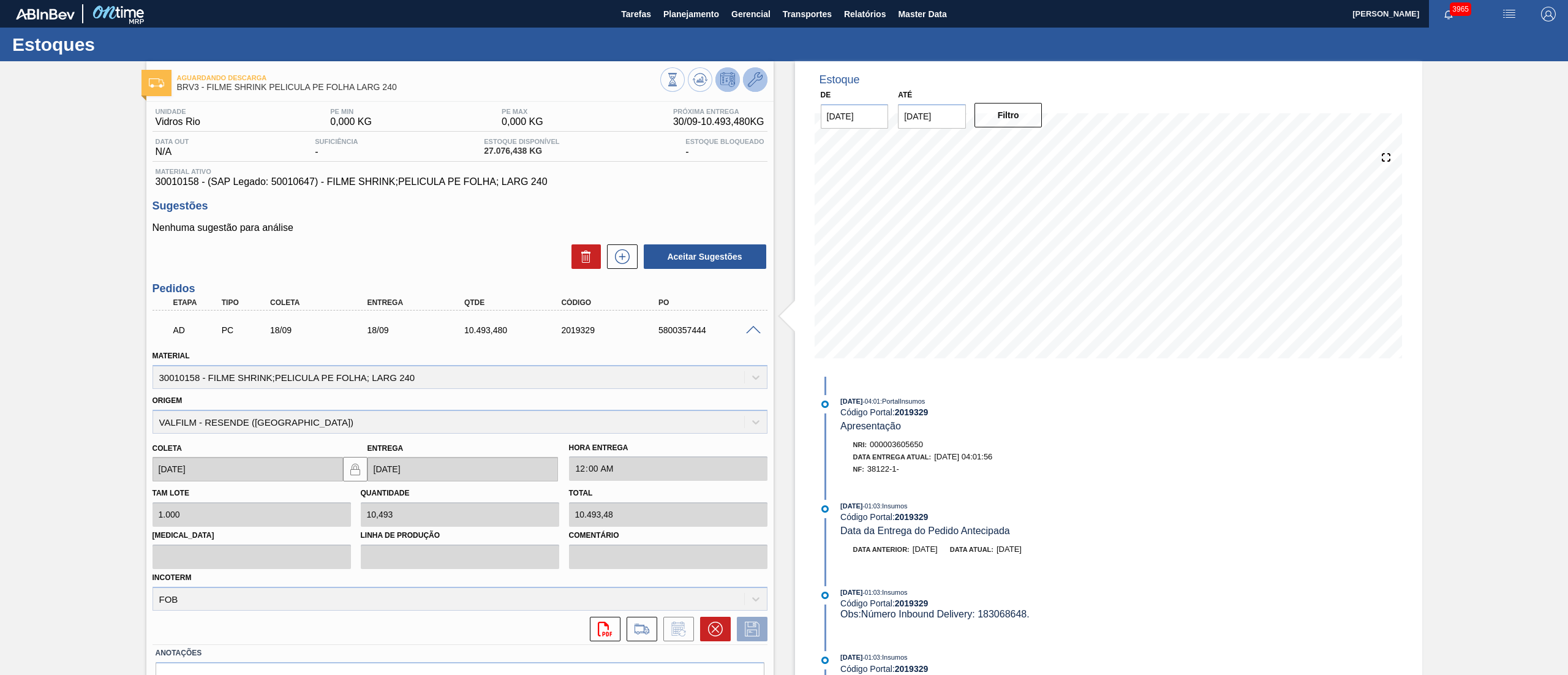
click at [753, 82] on icon at bounding box center [755, 80] width 15 height 15
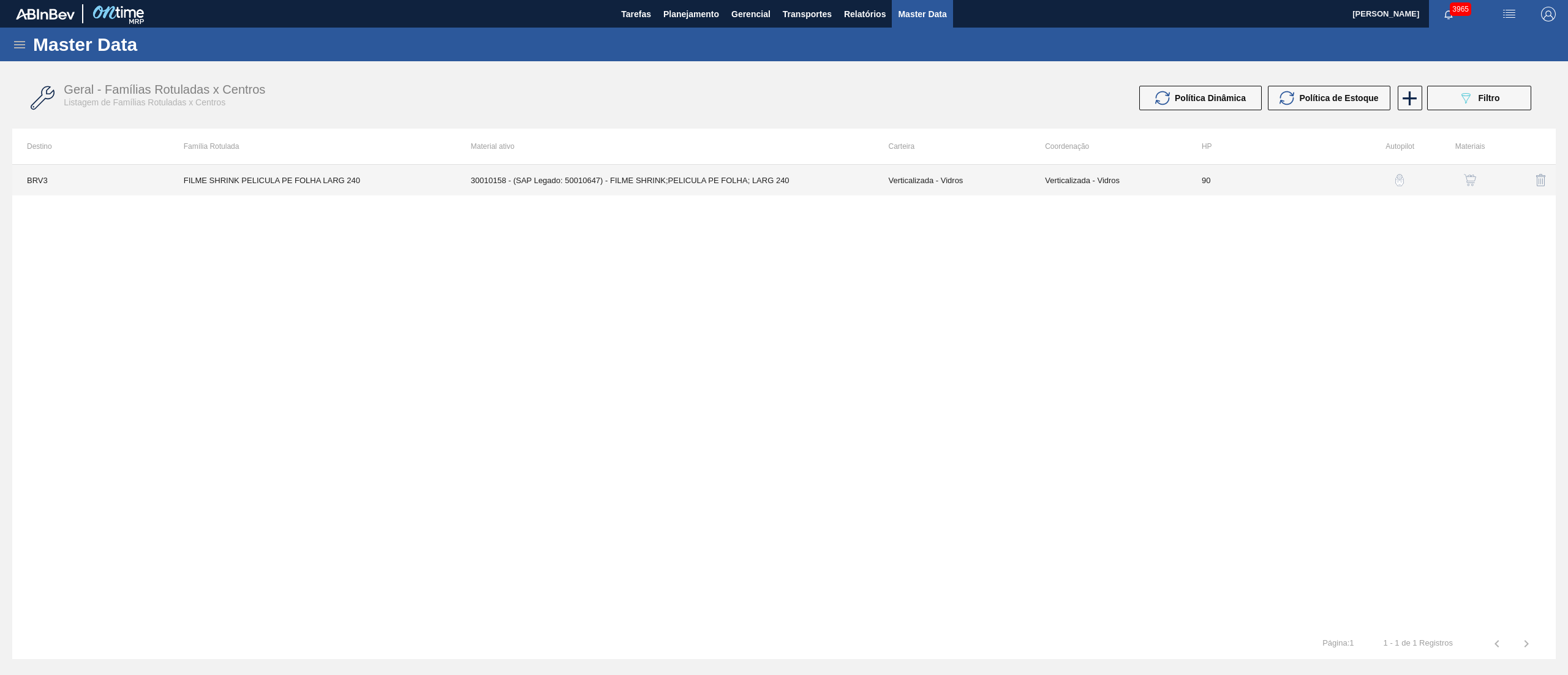
click at [488, 175] on td "30010158 - (SAP Legado: 50010647) - FILME SHRINK;PELICULA PE FOLHA; LARG 240" at bounding box center [665, 180] width 418 height 31
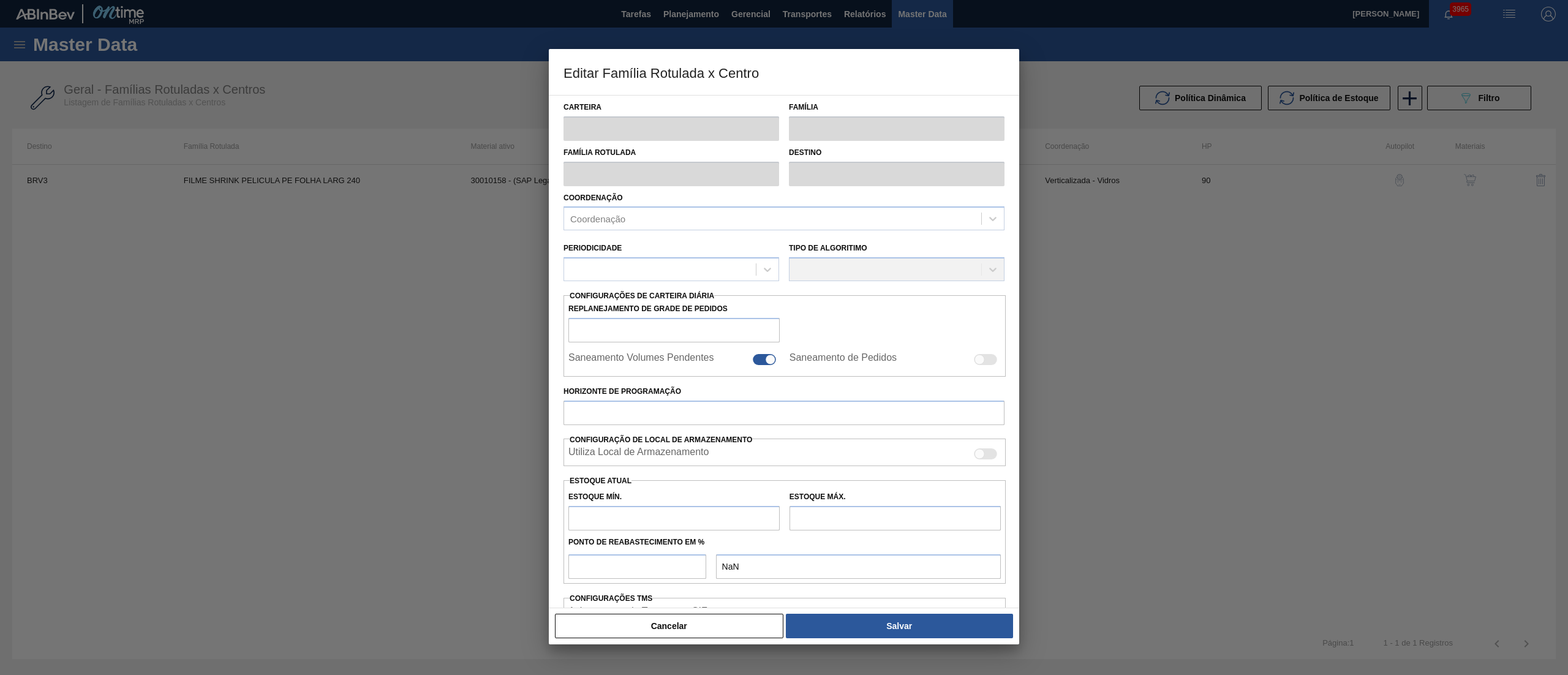
type input "Verticalizada - Vidros"
type input "Embalagem - Vidros"
type input "FILME SHRINK PELICULA PE FOLHA LARG 240"
type input "BRV3 - Vidros Rio"
type input "90"
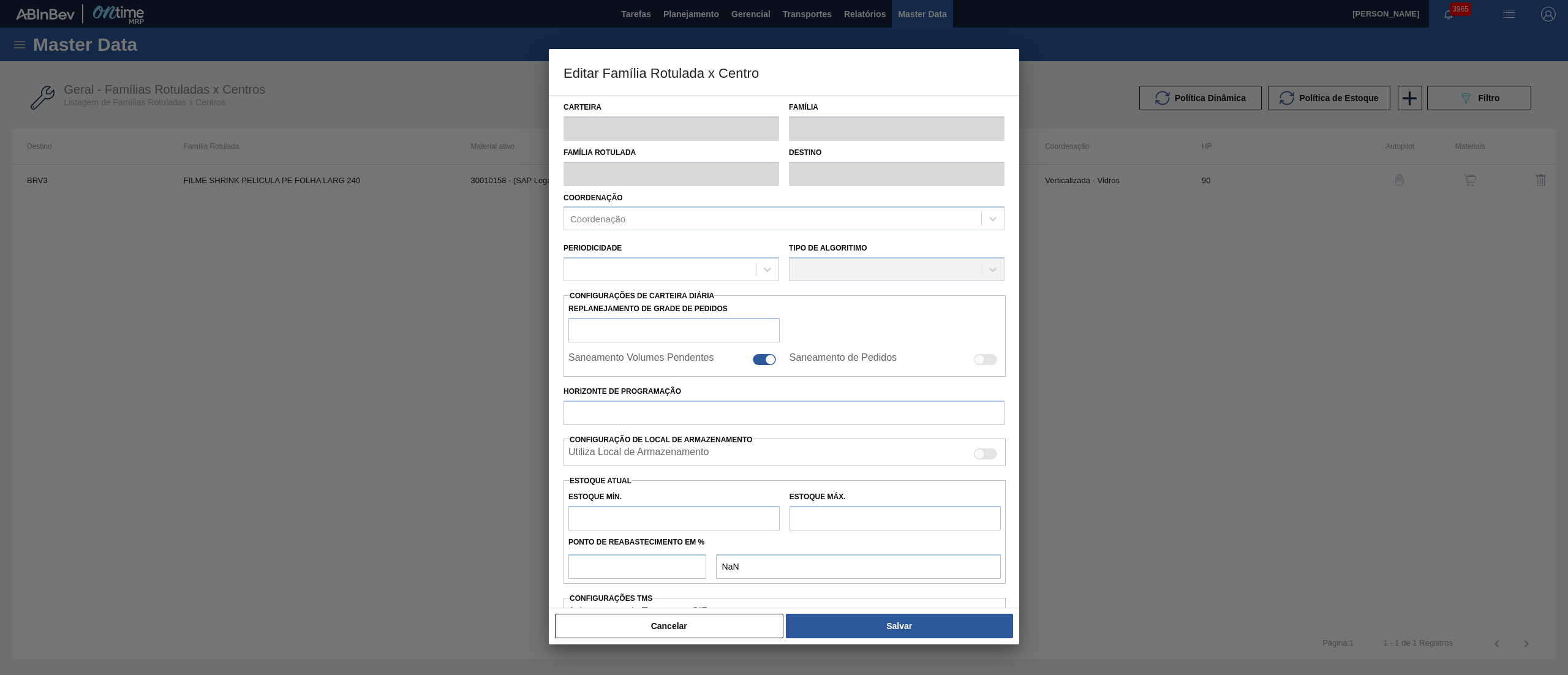
type input "0"
type input "100"
type input "0,000"
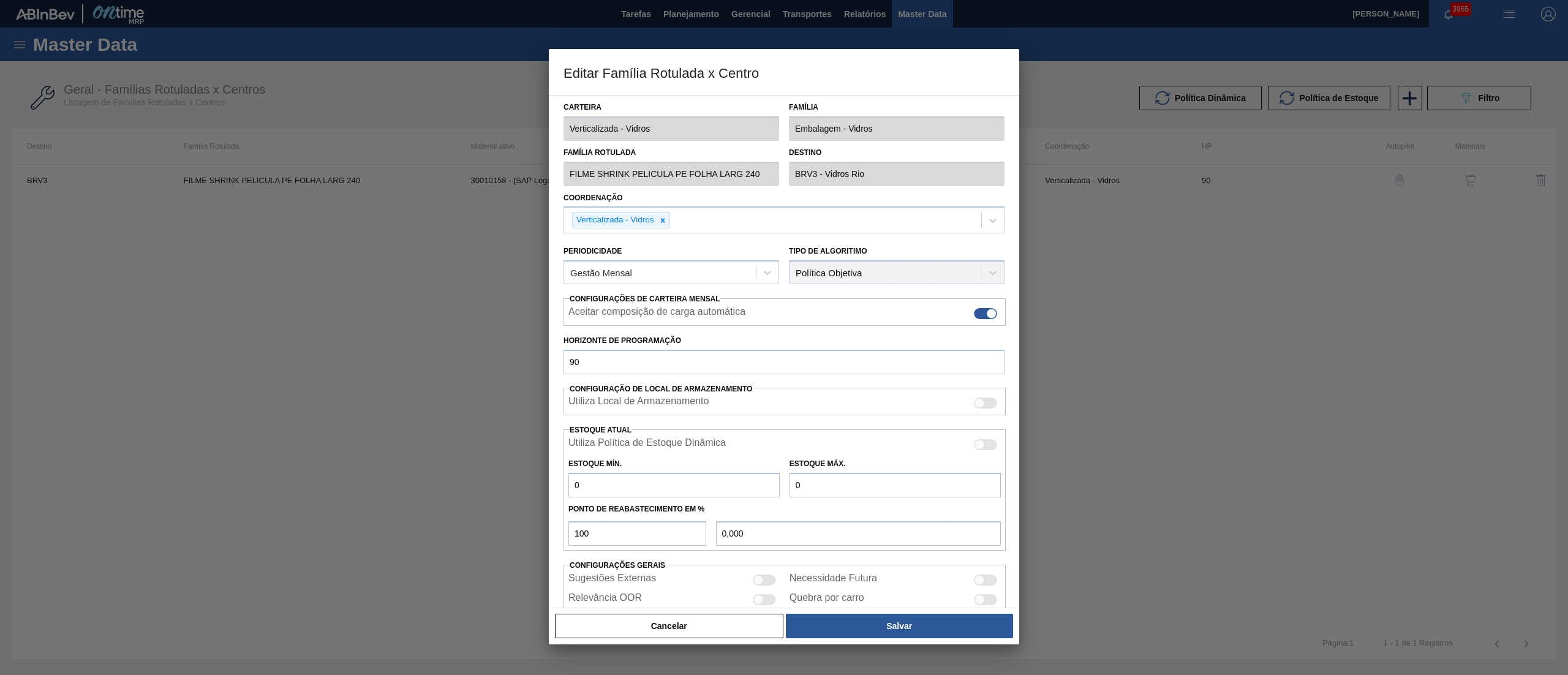
click at [588, 606] on label "Relevância OOR" at bounding box center [605, 600] width 74 height 15
click at [752, 606] on input "Relevância OOR" at bounding box center [752, 605] width 1 height 1
checkbox input "true"
click at [606, 627] on button "Cancelar" at bounding box center [669, 626] width 229 height 25
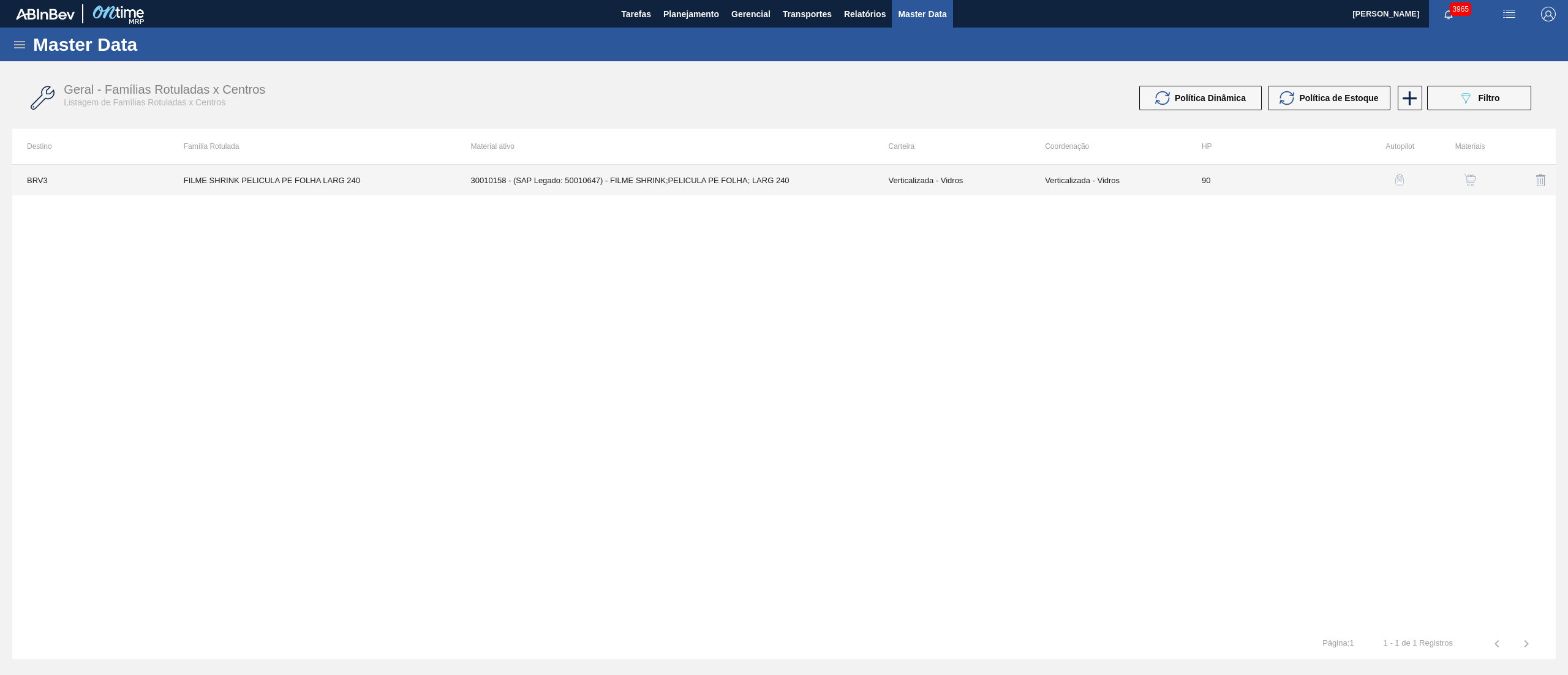
click at [599, 194] on td "30010158 - (SAP Legado: 50010647) - FILME SHRINK;PELICULA PE FOLHA; LARG 240" at bounding box center [665, 180] width 418 height 31
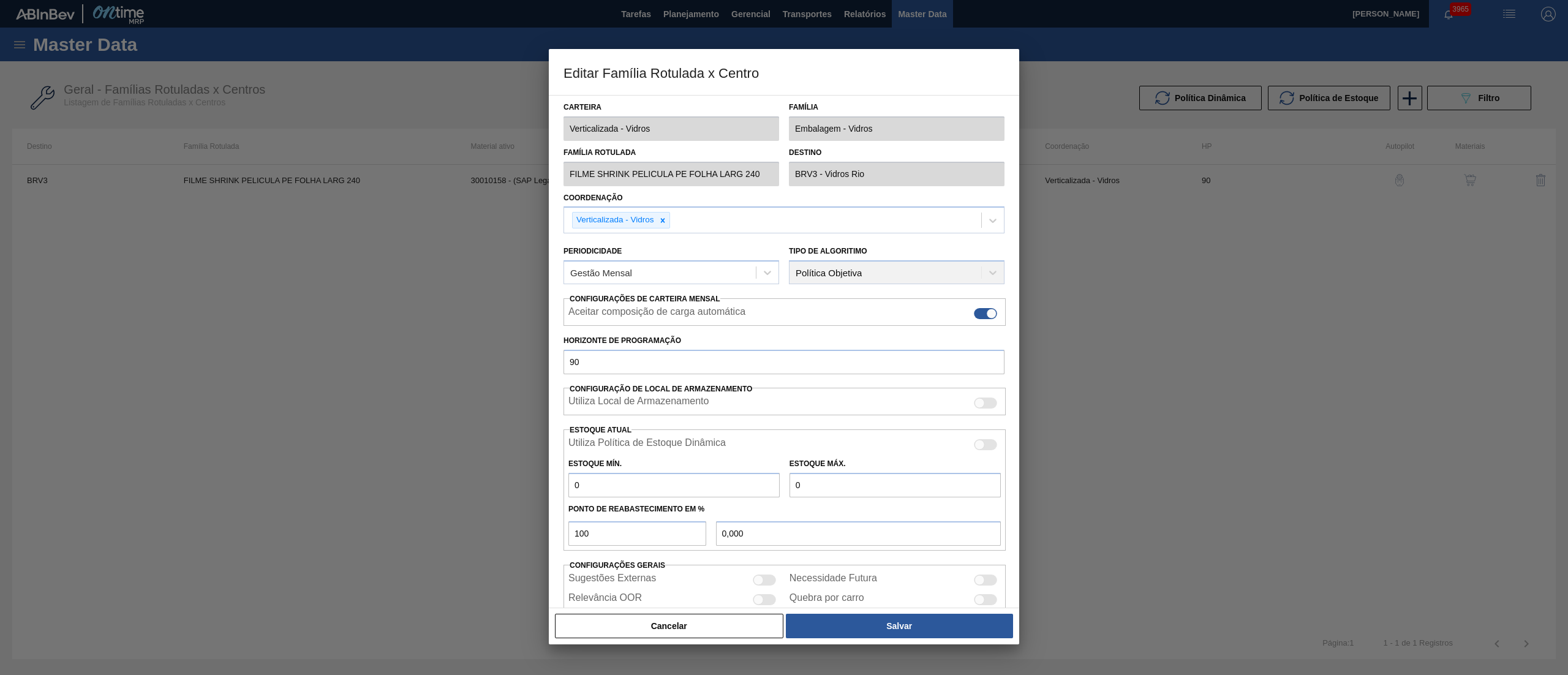
scroll to position [50, 0]
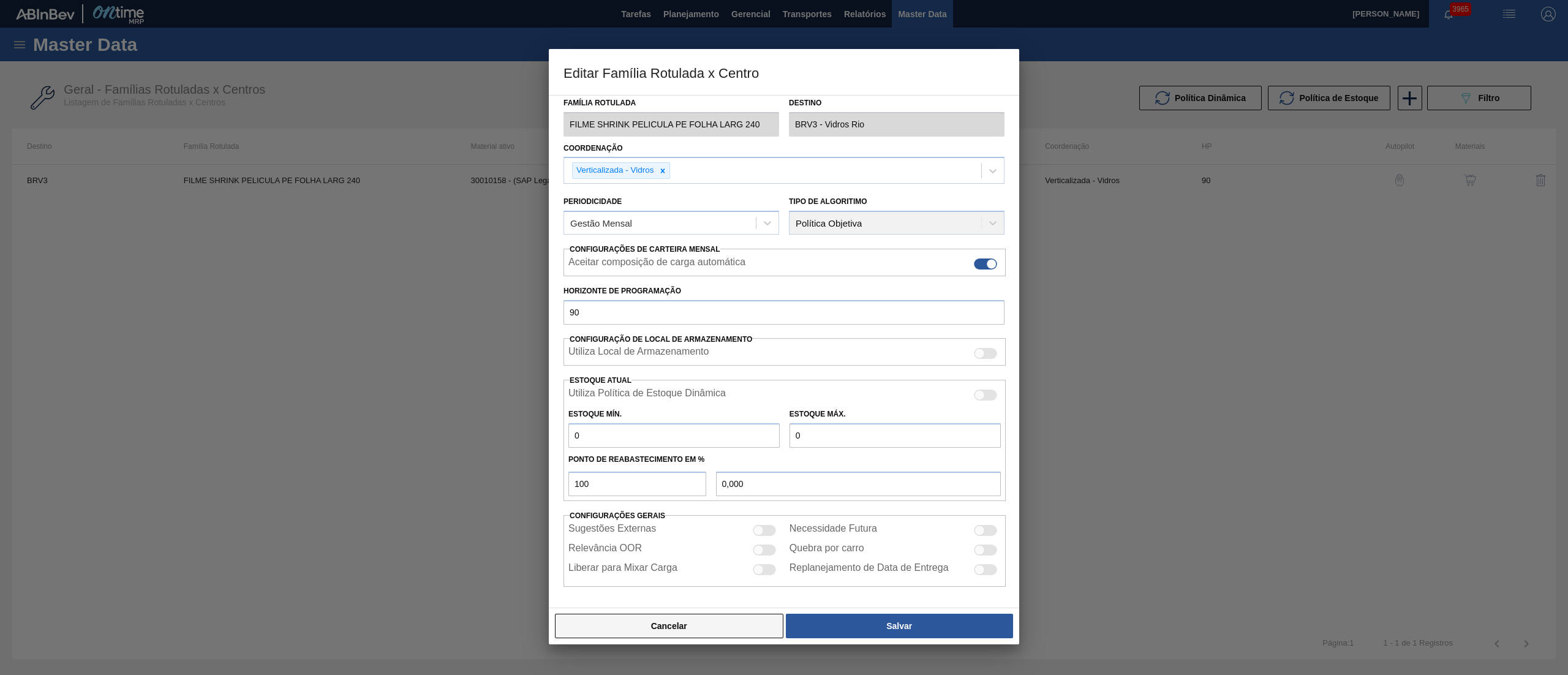
click at [594, 621] on button "Cancelar" at bounding box center [669, 626] width 229 height 25
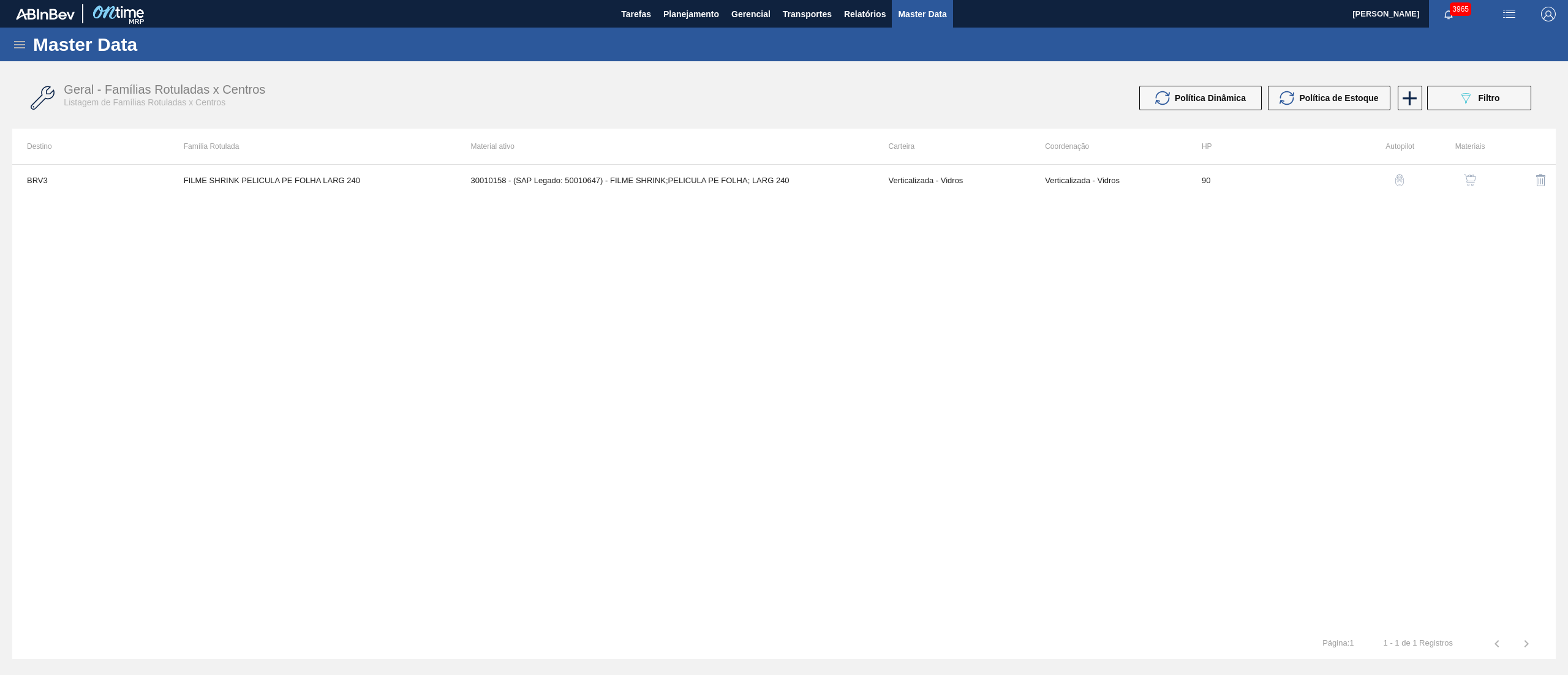
click at [1465, 186] on img "button" at bounding box center [1470, 180] width 12 height 12
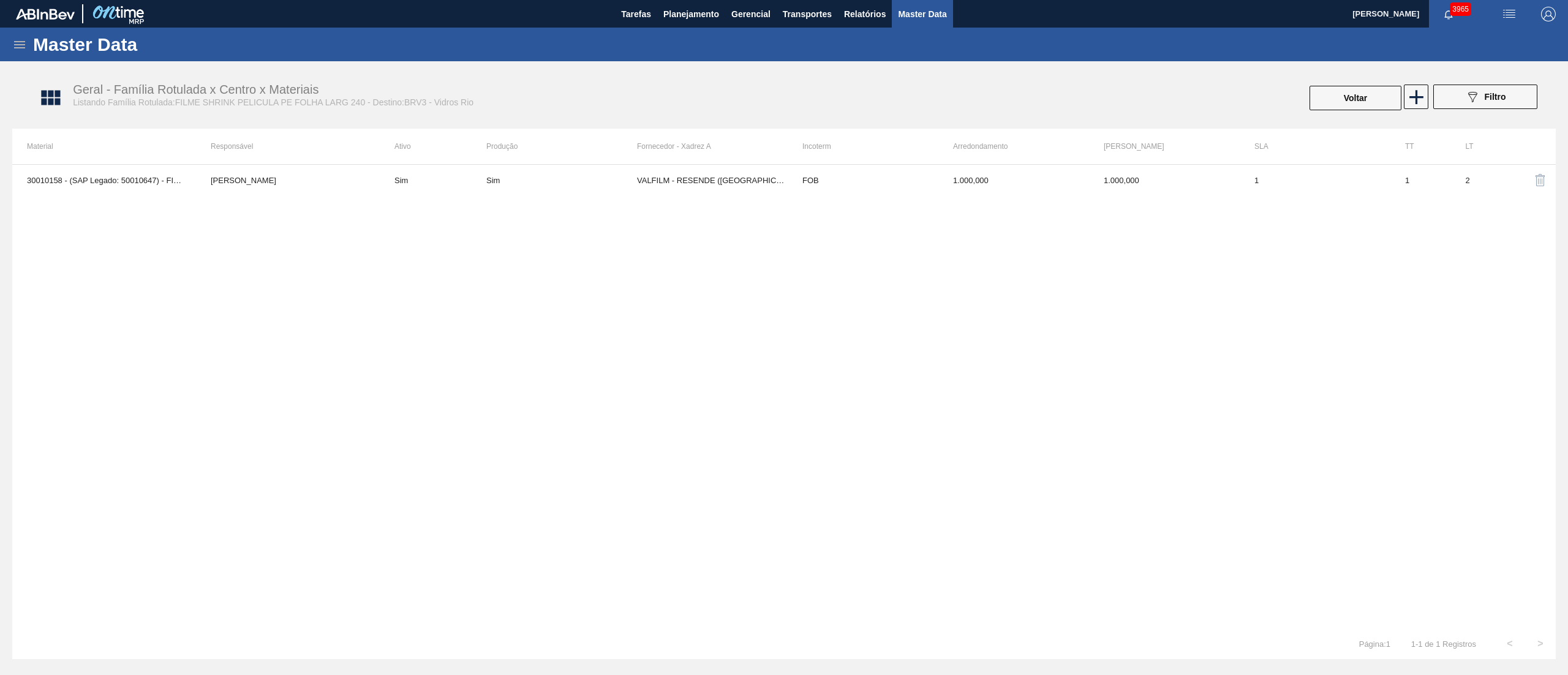
drag, startPoint x: 572, startPoint y: 141, endPoint x: 585, endPoint y: 188, distance: 48.8
click at [571, 144] on th "Produção" at bounding box center [562, 147] width 150 height 36
click at [587, 188] on td "Sim" at bounding box center [562, 180] width 150 height 31
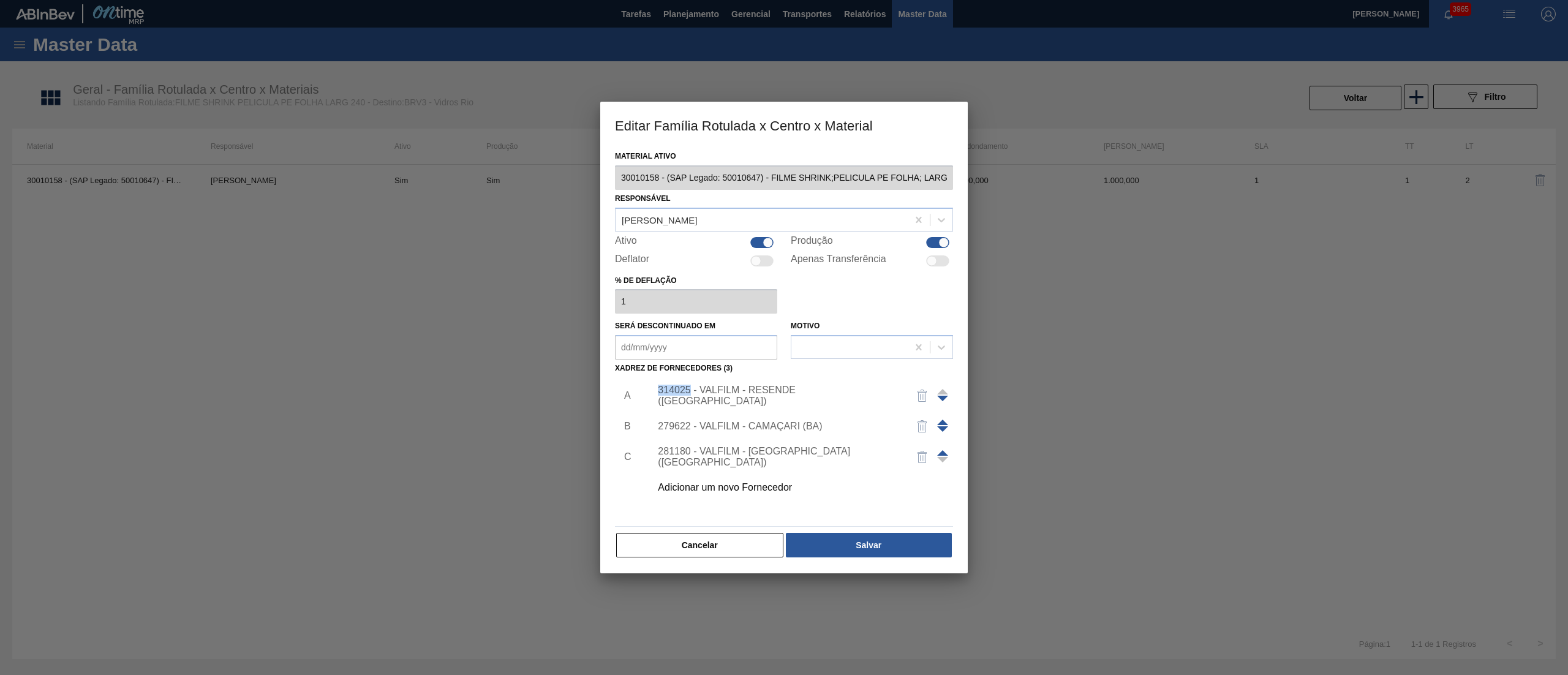
drag, startPoint x: 653, startPoint y: 396, endPoint x: 689, endPoint y: 389, distance: 36.7
click at [689, 389] on div "314025 - VALFILM - RESENDE ([GEOGRAPHIC_DATA])" at bounding box center [778, 396] width 250 height 22
copy div "314025"
click at [747, 392] on div "314025 - VALFILM - RESENDE ([GEOGRAPHIC_DATA])" at bounding box center [778, 396] width 240 height 22
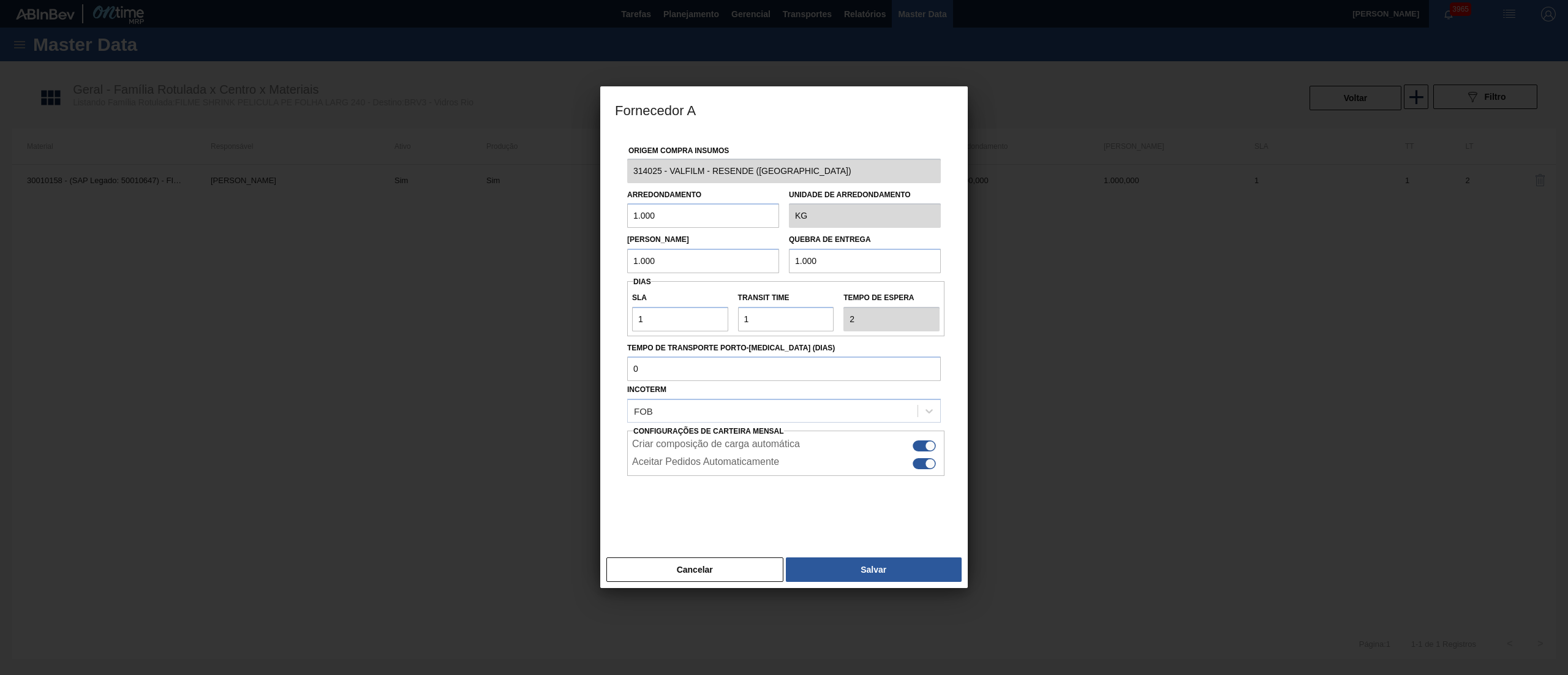
click at [688, 570] on button "Cancelar" at bounding box center [695, 569] width 177 height 25
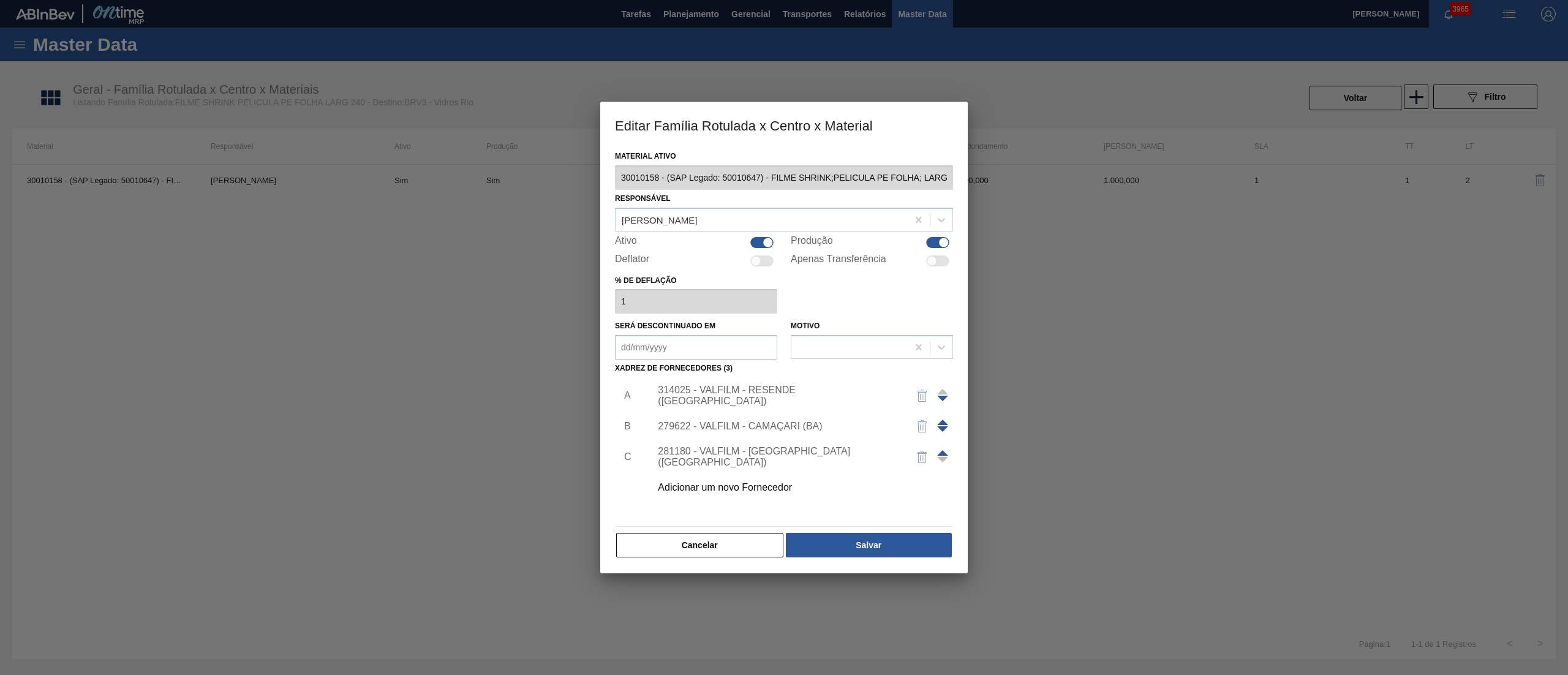
click at [670, 548] on button "Cancelar" at bounding box center [699, 545] width 168 height 25
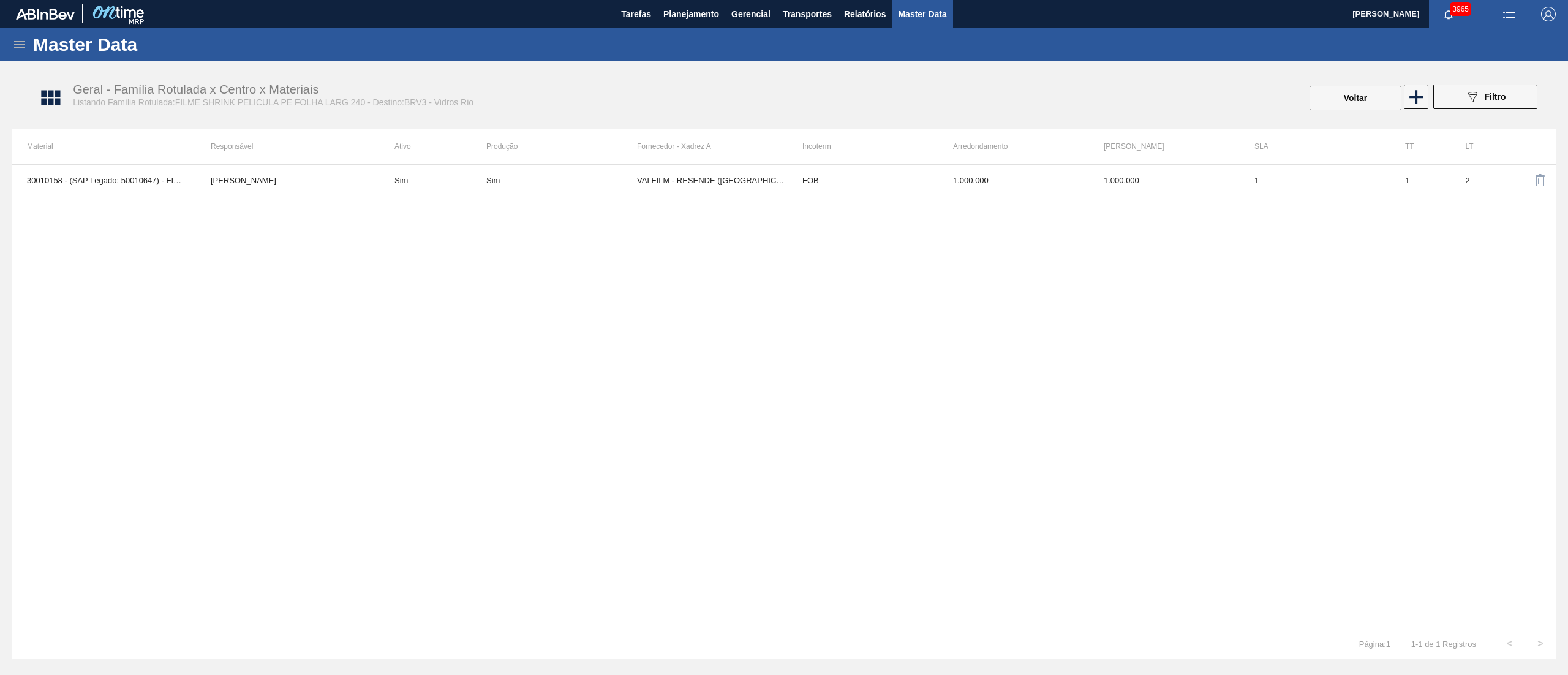
click at [20, 41] on icon at bounding box center [19, 45] width 11 height 7
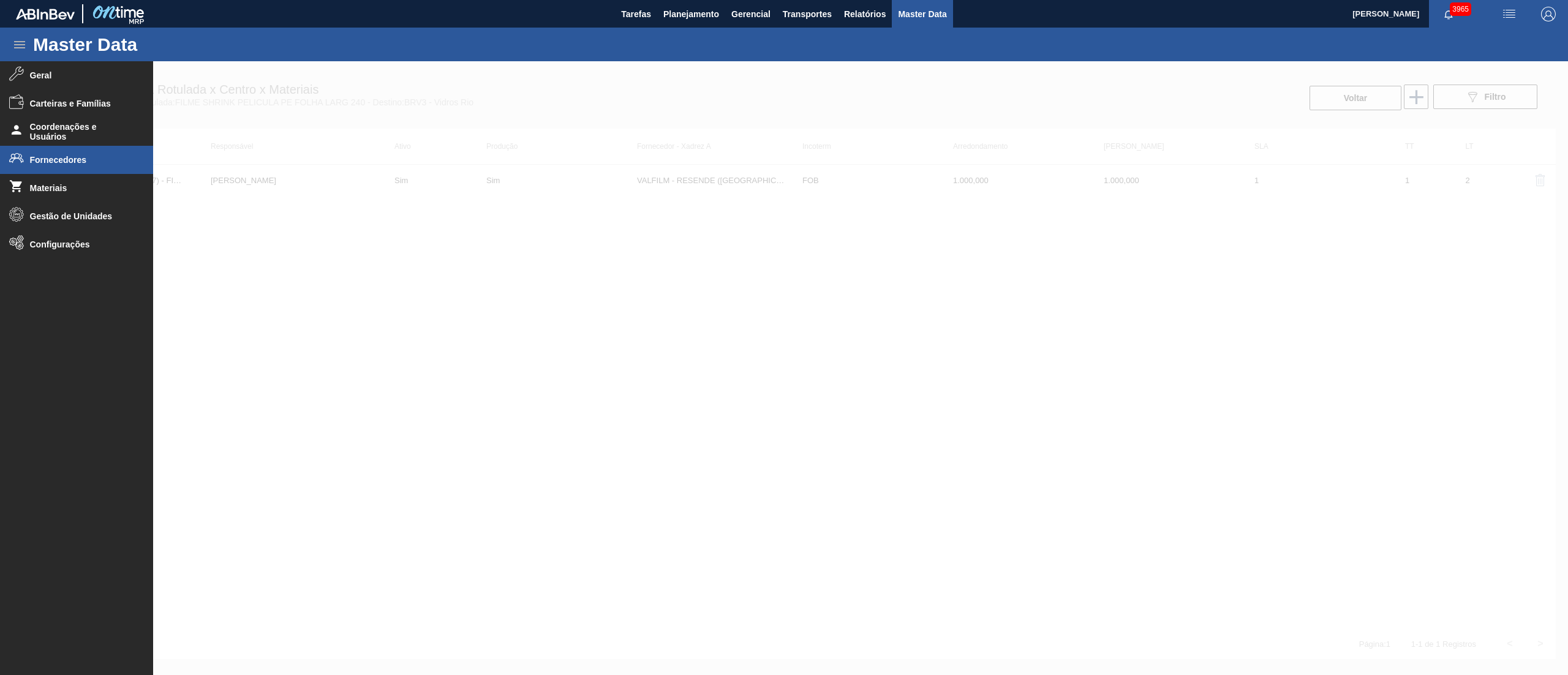
click at [45, 162] on span "Fornecedores" at bounding box center [80, 159] width 101 height 10
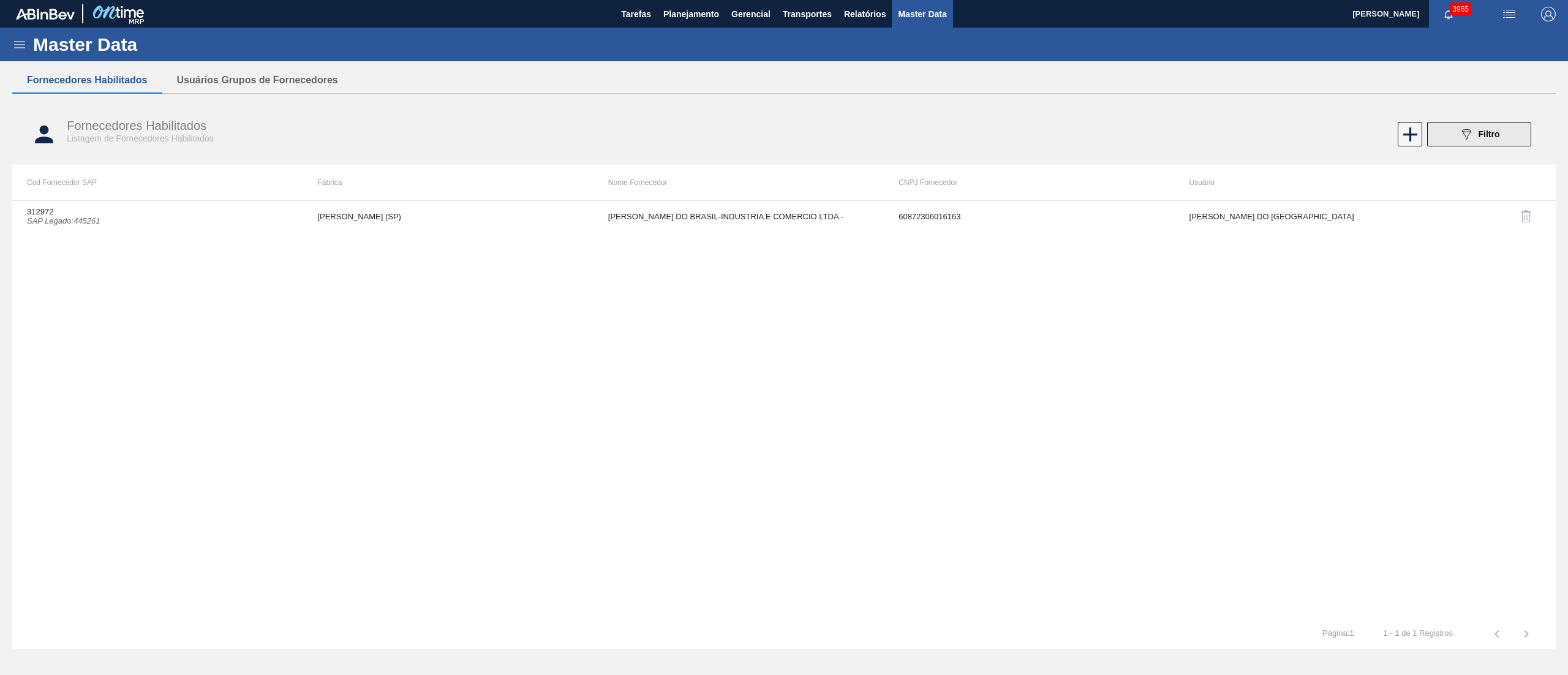
drag, startPoint x: 1524, startPoint y: 147, endPoint x: 1510, endPoint y: 136, distance: 17.8
click at [1524, 148] on div "Fornecedores Habilitados Listagem de Fornecedores Habilitados 089F7B8B-B2A5-4AF…" at bounding box center [784, 135] width 1544 height 46
click at [1510, 136] on button "089F7B8B-B2A5-4AFE-B5C0-19BA573D28AC Filtro" at bounding box center [1479, 134] width 104 height 25
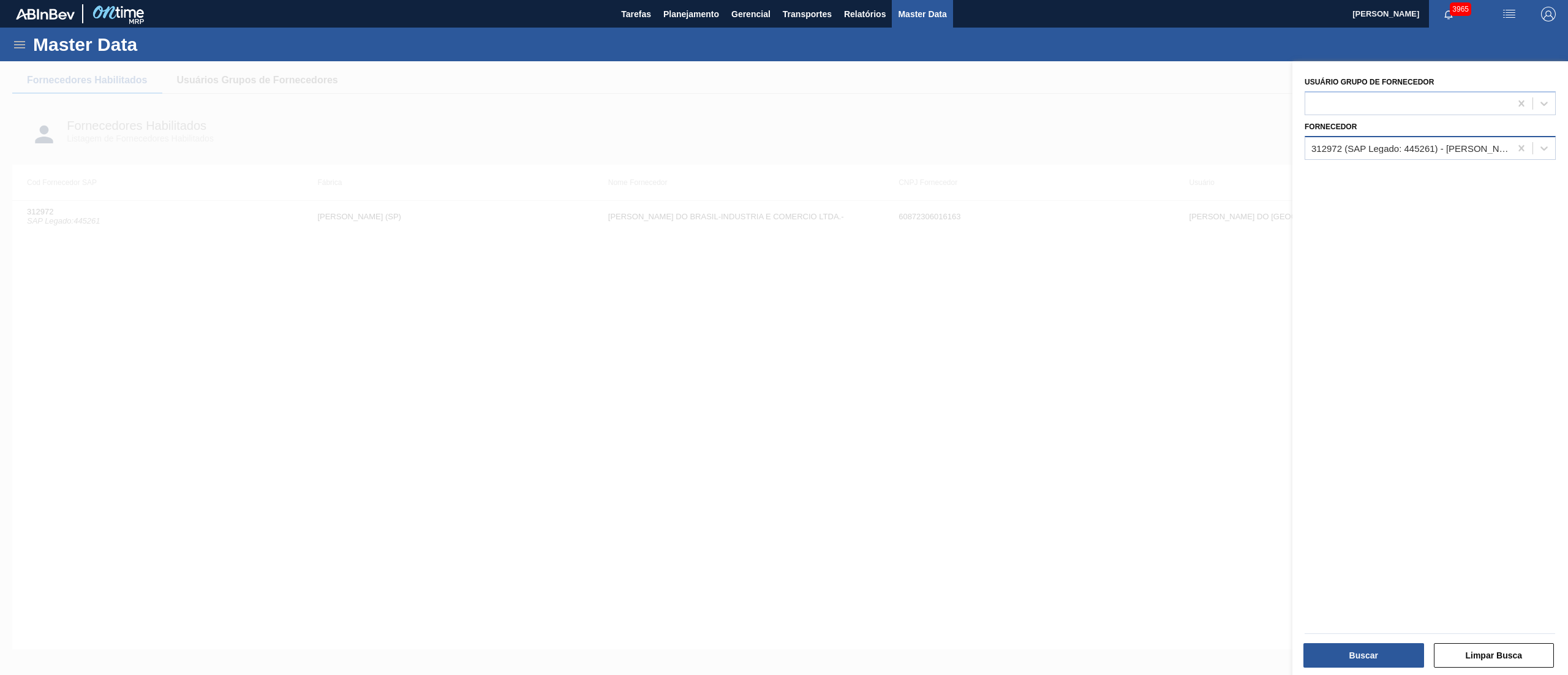
click at [1368, 147] on div "312972 (SAP Legado: 445261) - [PERSON_NAME] DO BRASIL-INDUSTRIA E COMERCIO LTDA…" at bounding box center [1412, 148] width 200 height 10
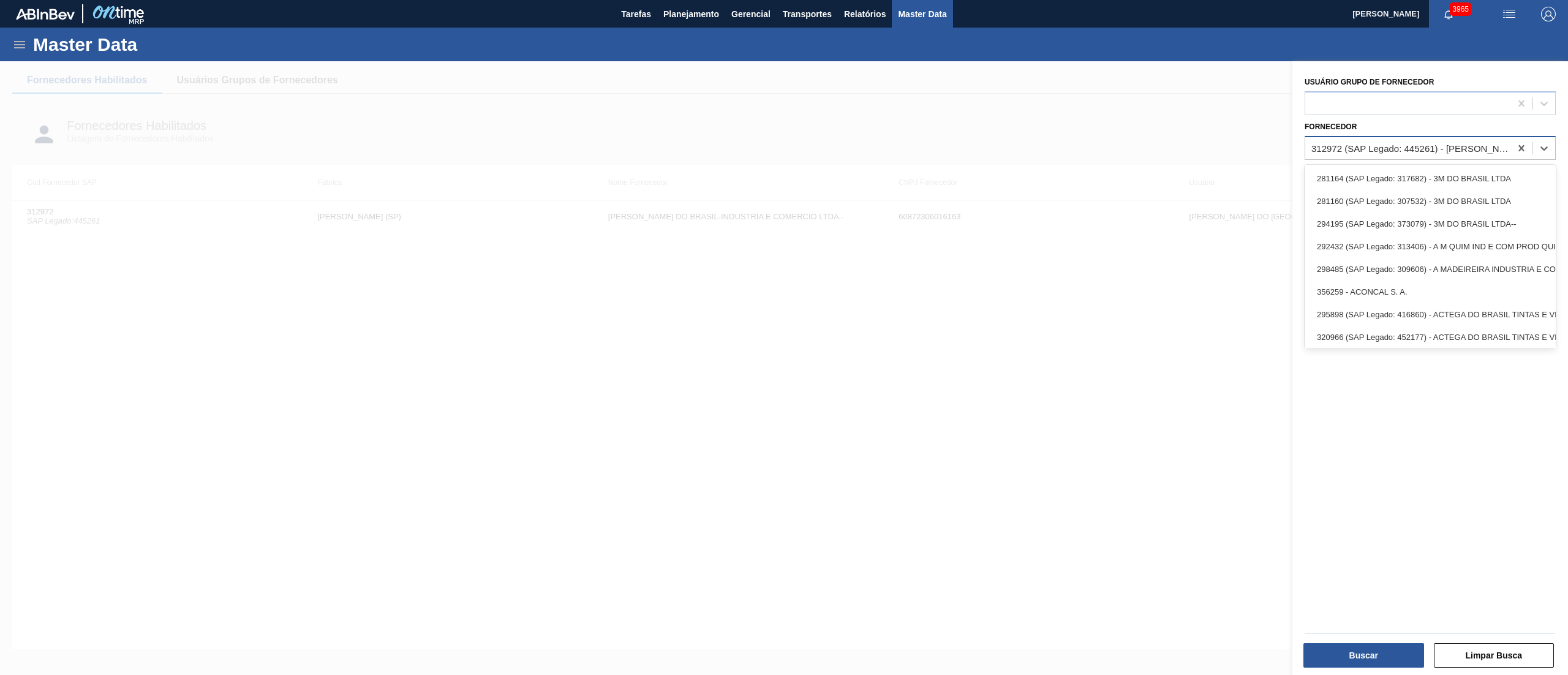
paste input "314025"
type input "314025"
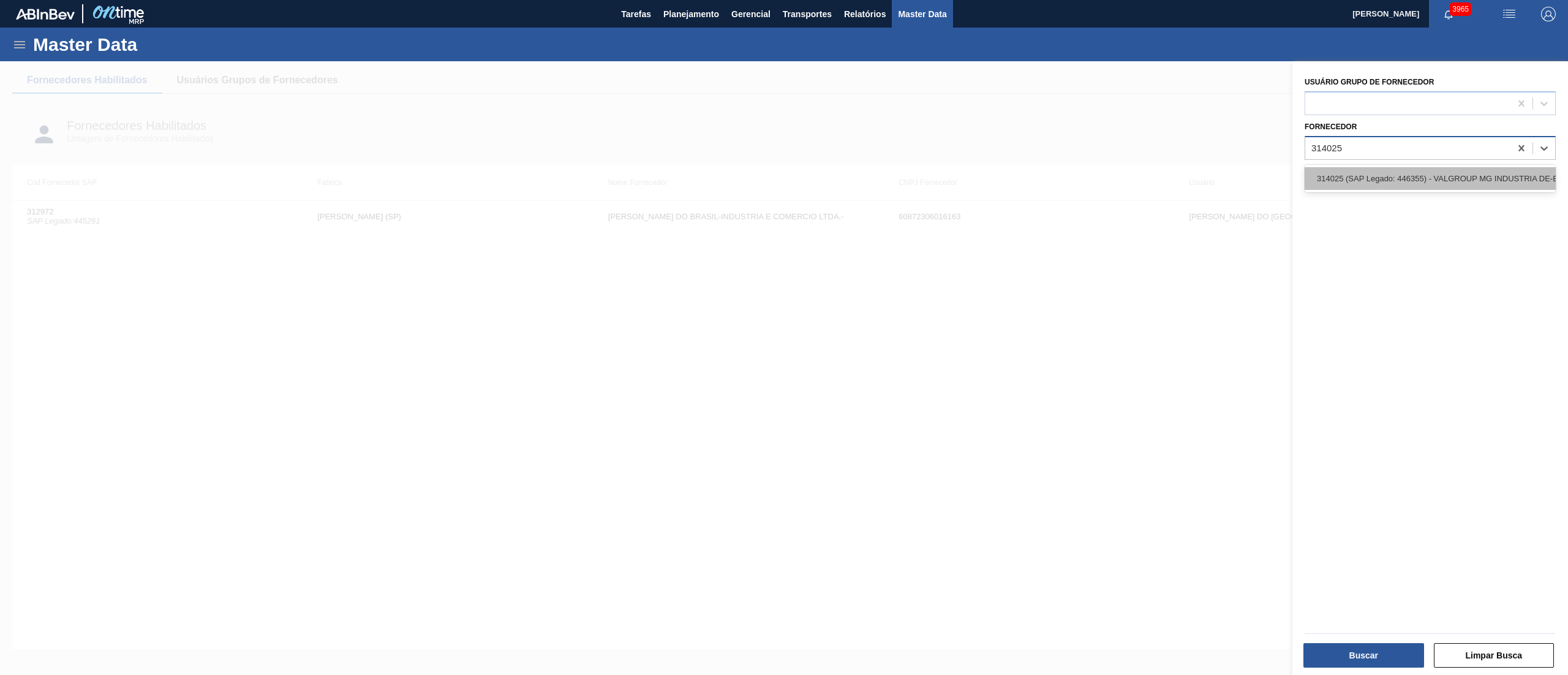
click at [1397, 183] on div "314025 (SAP Legado: 446355) - VALGROUP MG INDUSTRIA DE-EMBALAGENS FLEXIVEIS LTD…" at bounding box center [1430, 179] width 251 height 22
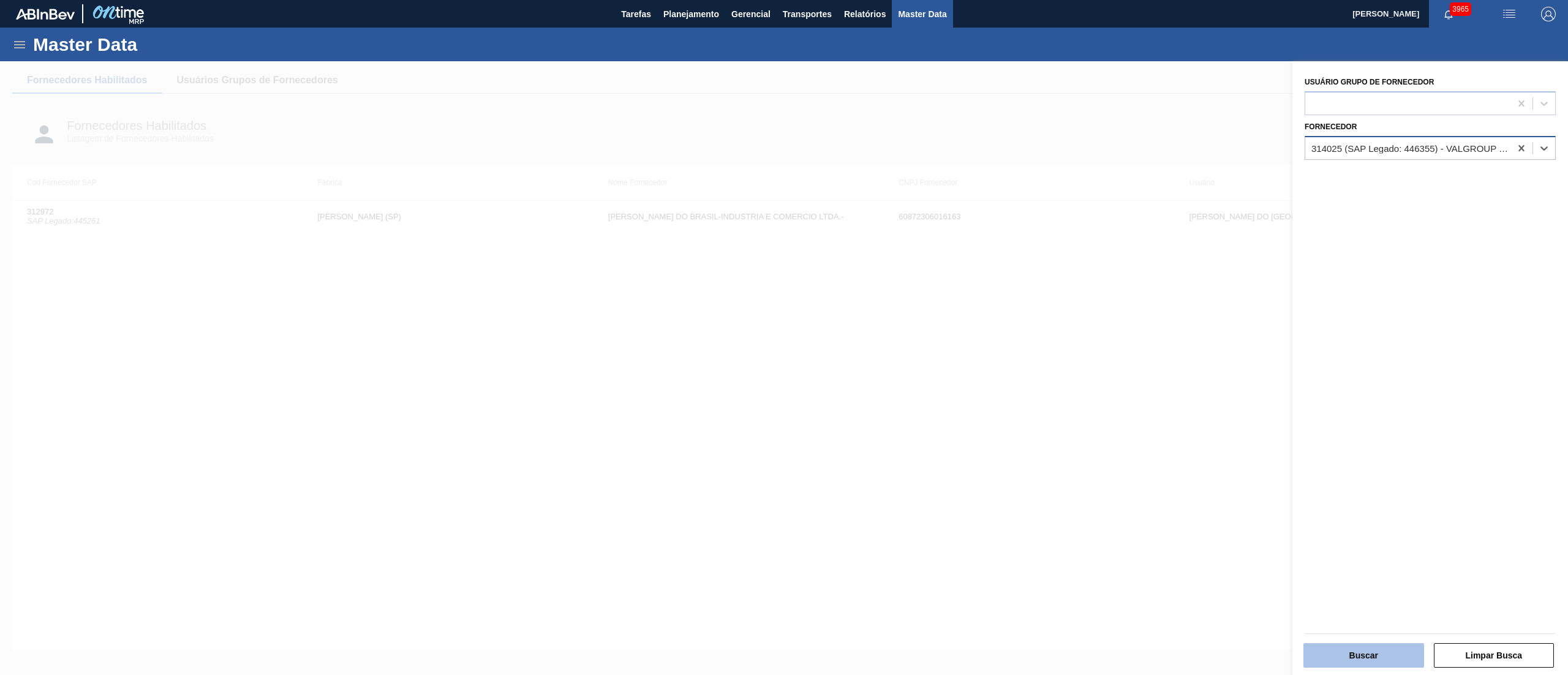
click at [1348, 661] on button "Buscar" at bounding box center [1364, 656] width 121 height 25
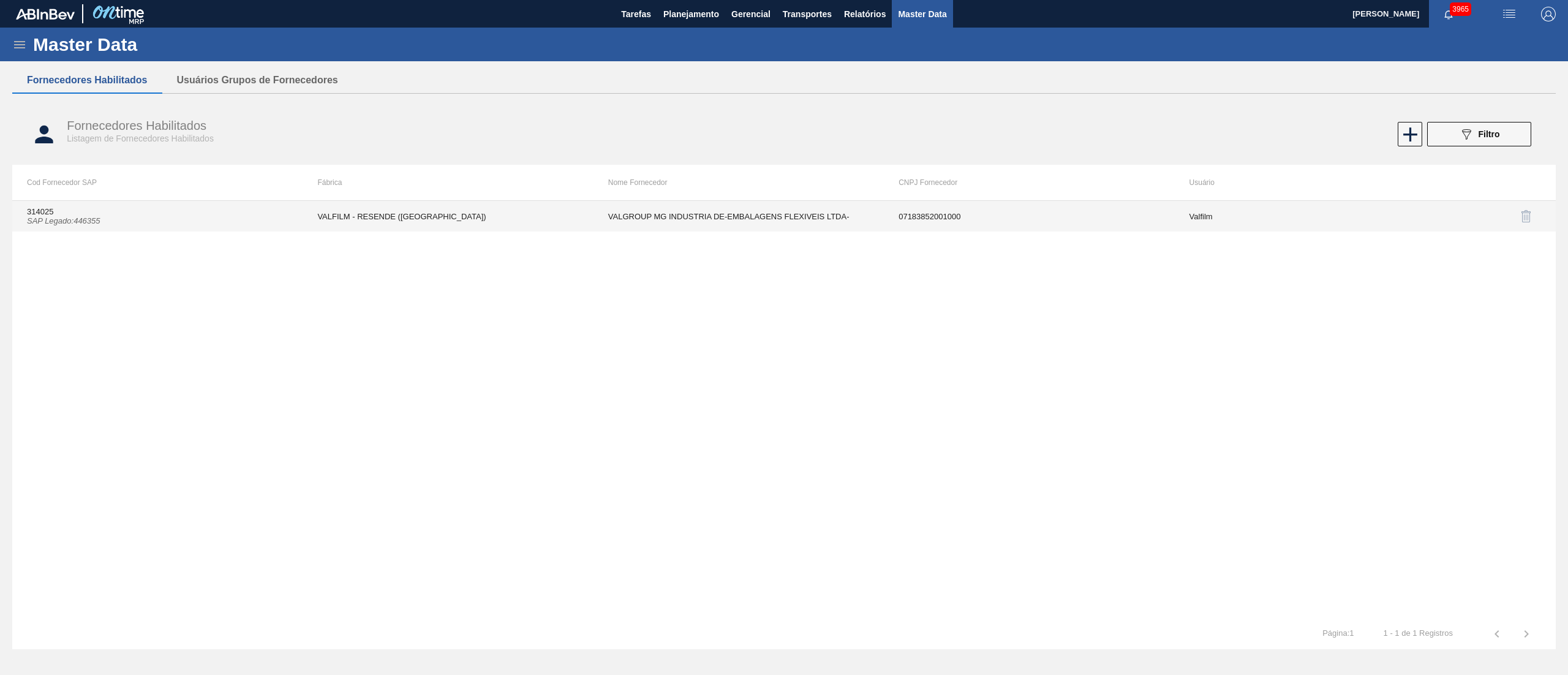
click at [481, 230] on td "VALFILM - RESENDE ([GEOGRAPHIC_DATA])" at bounding box center [448, 216] width 291 height 31
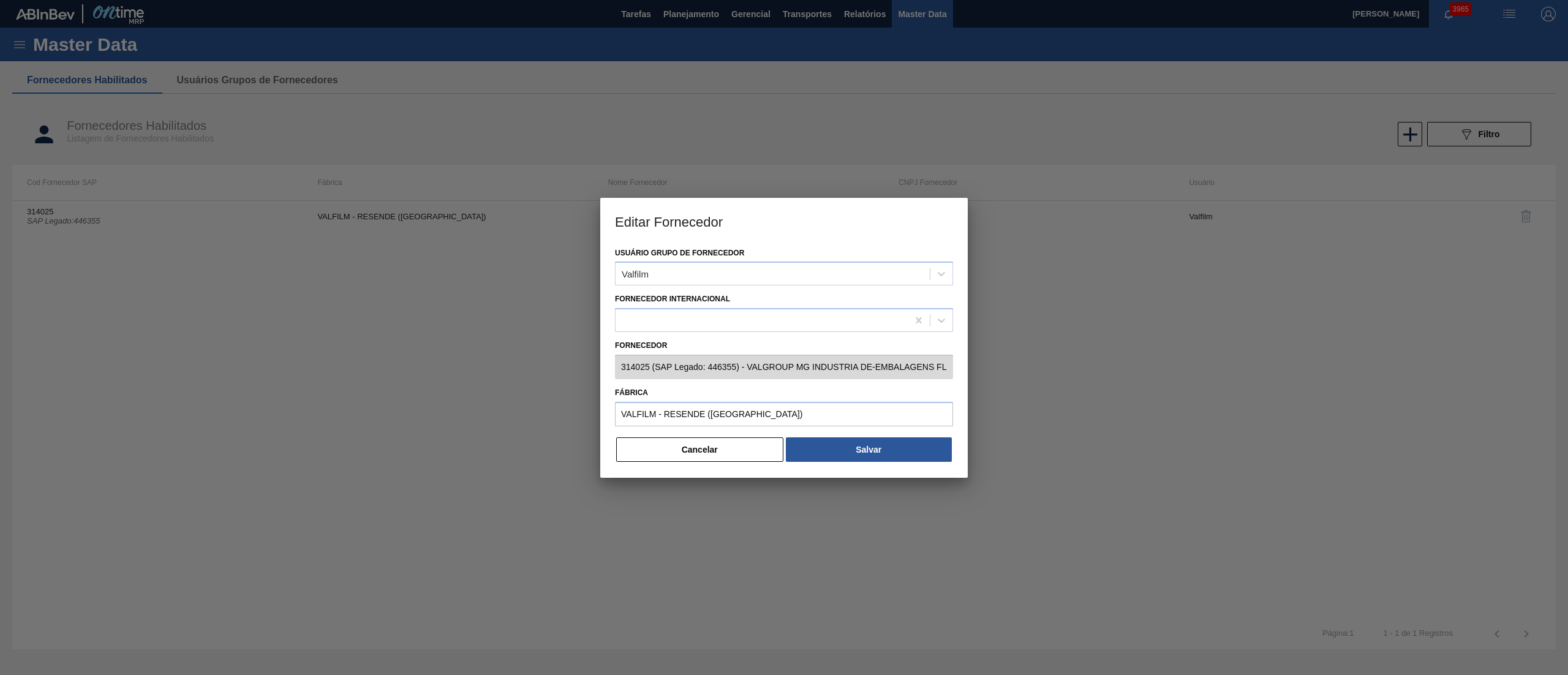
scroll to position [0, 133]
click at [657, 457] on button "Cancelar" at bounding box center [699, 449] width 168 height 25
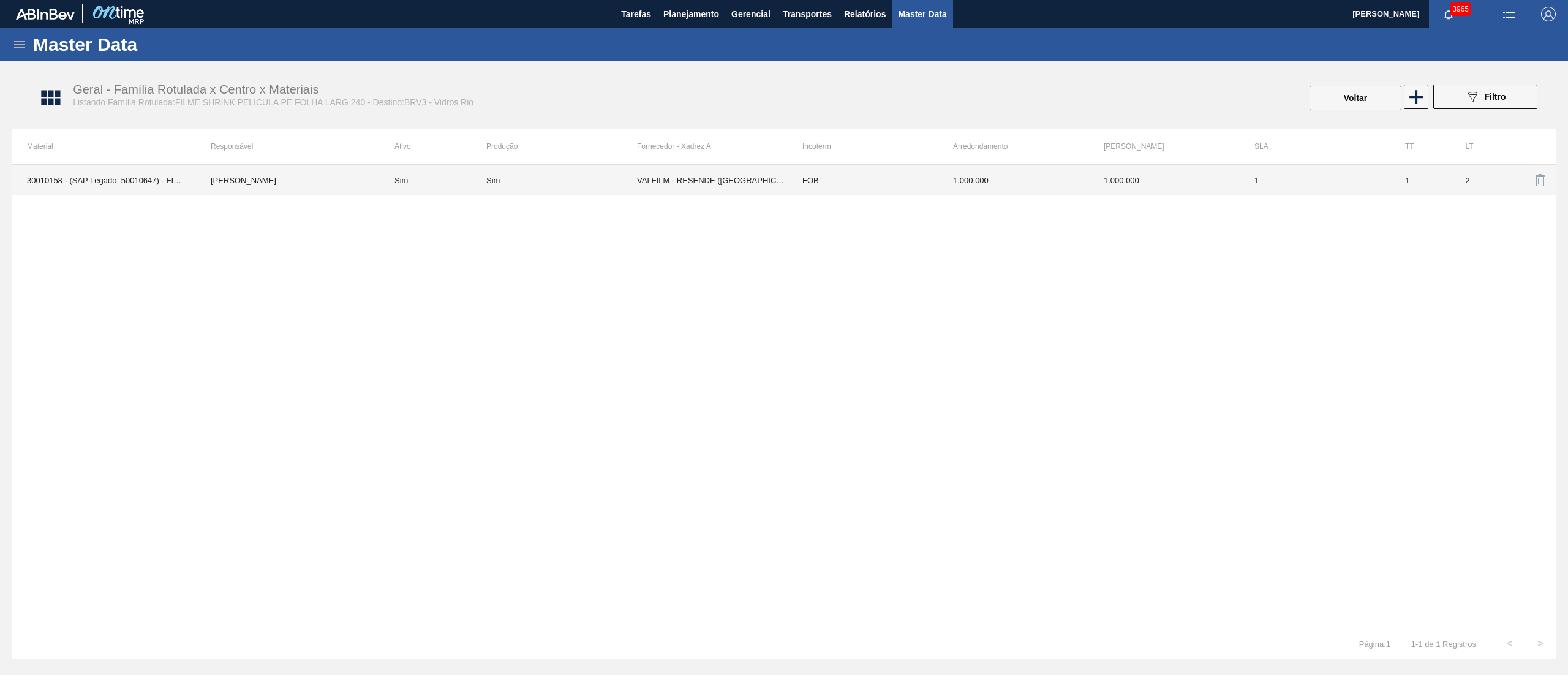
click at [65, 178] on td "30010158 - (SAP Legado: 50010647) - FILME SHRINK;PELICULA PE FOLHA; LARG 240" at bounding box center [104, 180] width 184 height 31
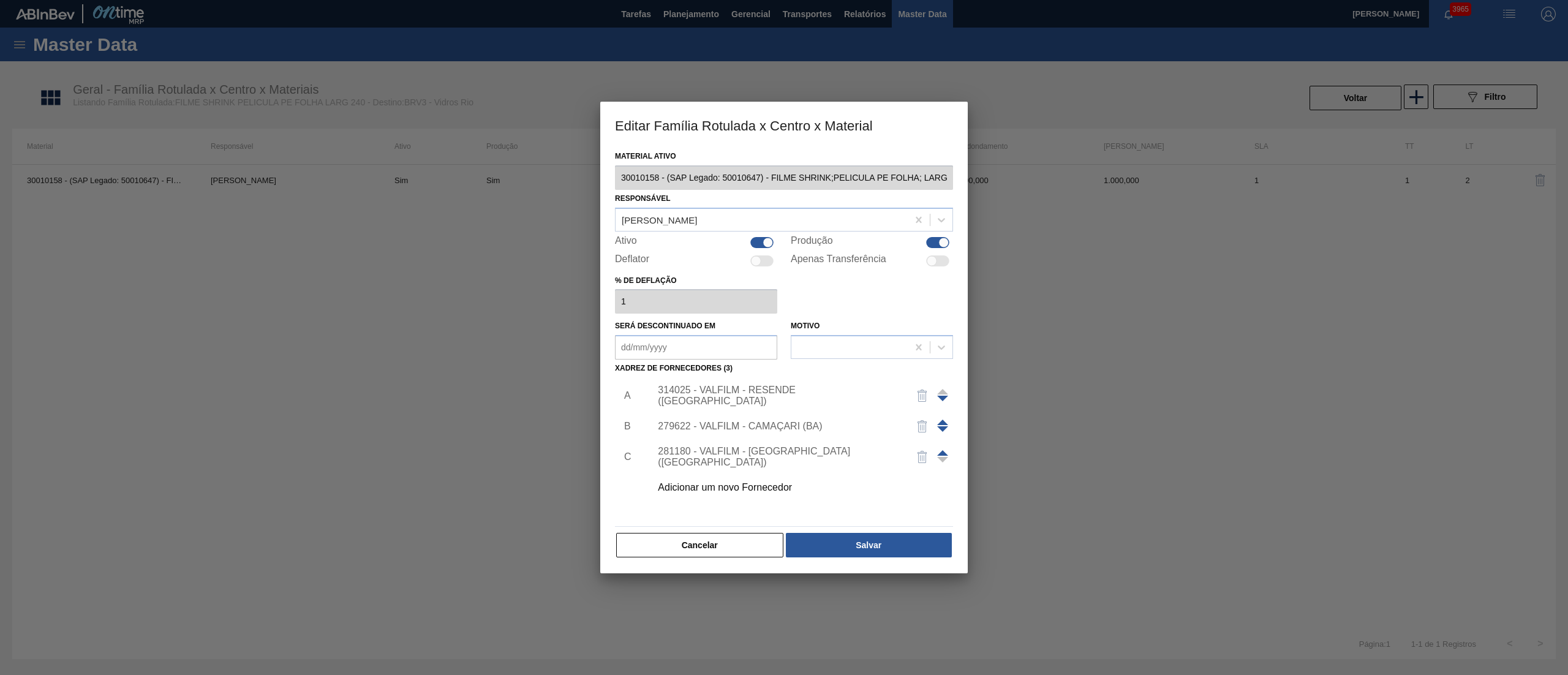
scroll to position [0, 17]
click at [1003, 178] on div "Editar Família Rotulada x Centro x Material Material ativo 30010158 - (SAP Lega…" at bounding box center [784, 338] width 1568 height 675
